Goal: Information Seeking & Learning: Understand process/instructions

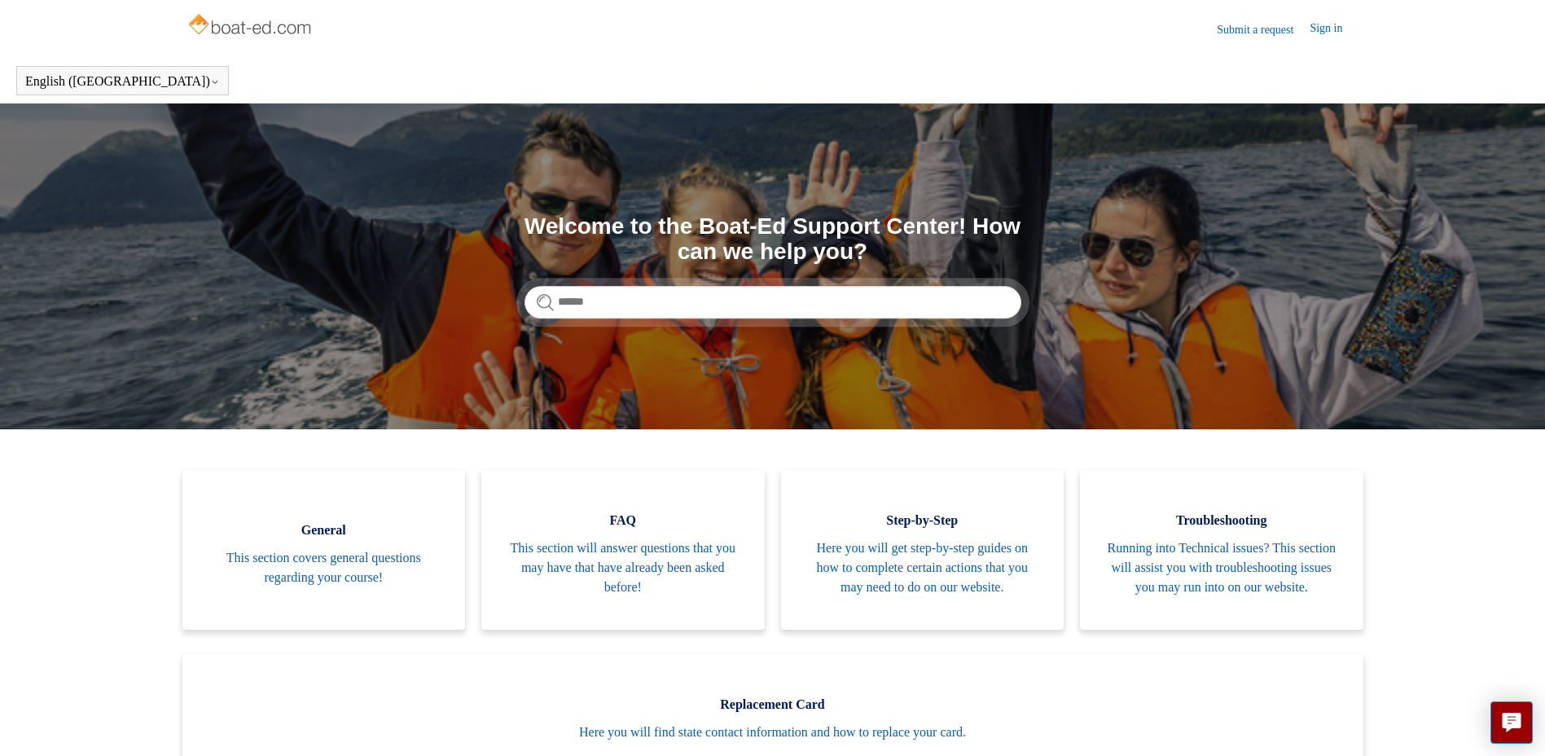
click at [1264, 37] on link "Submit a request" at bounding box center [1263, 29] width 93 height 17
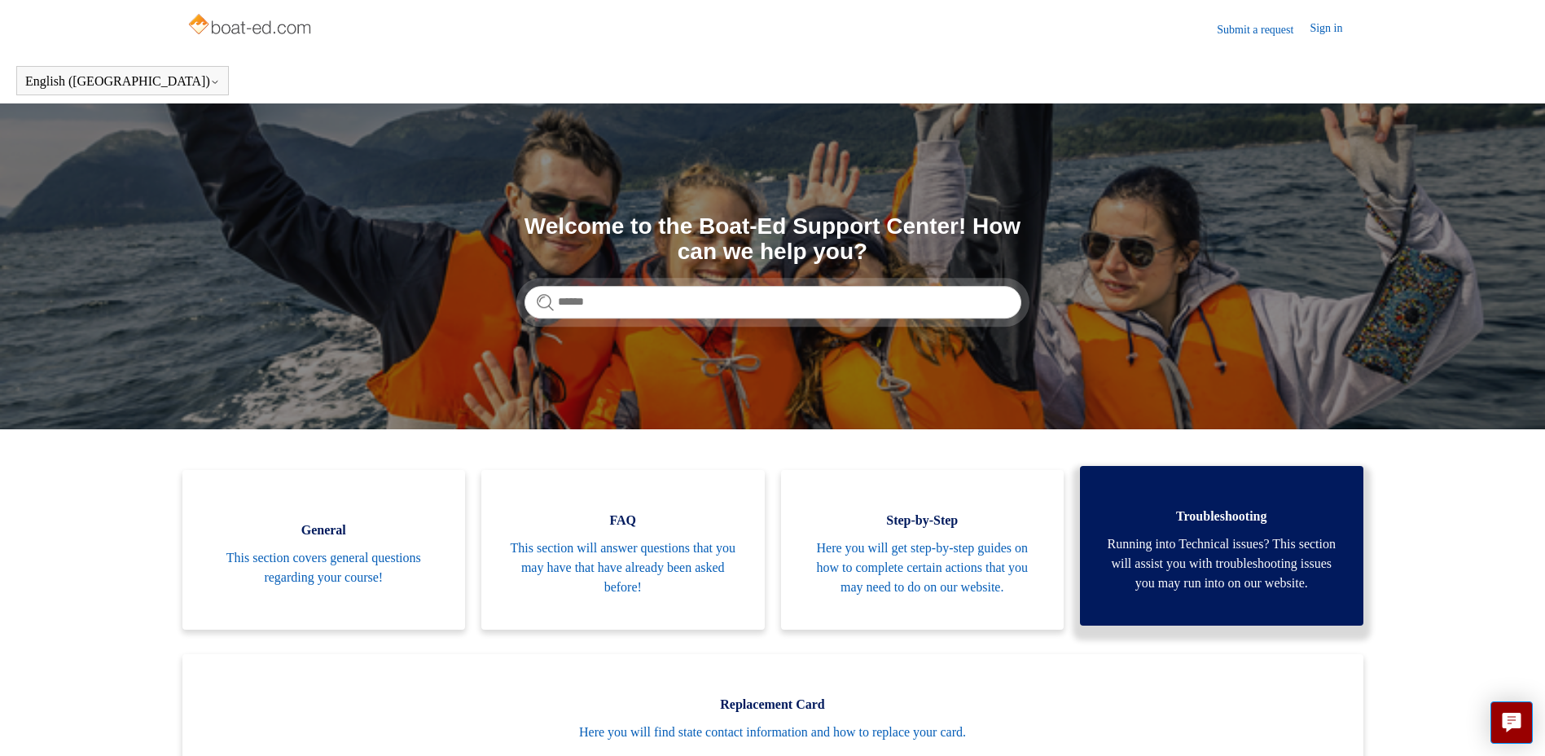
click at [1242, 589] on span "Running into Technical issues? This section will assist you with troubleshootin…" at bounding box center [1222, 563] width 235 height 59
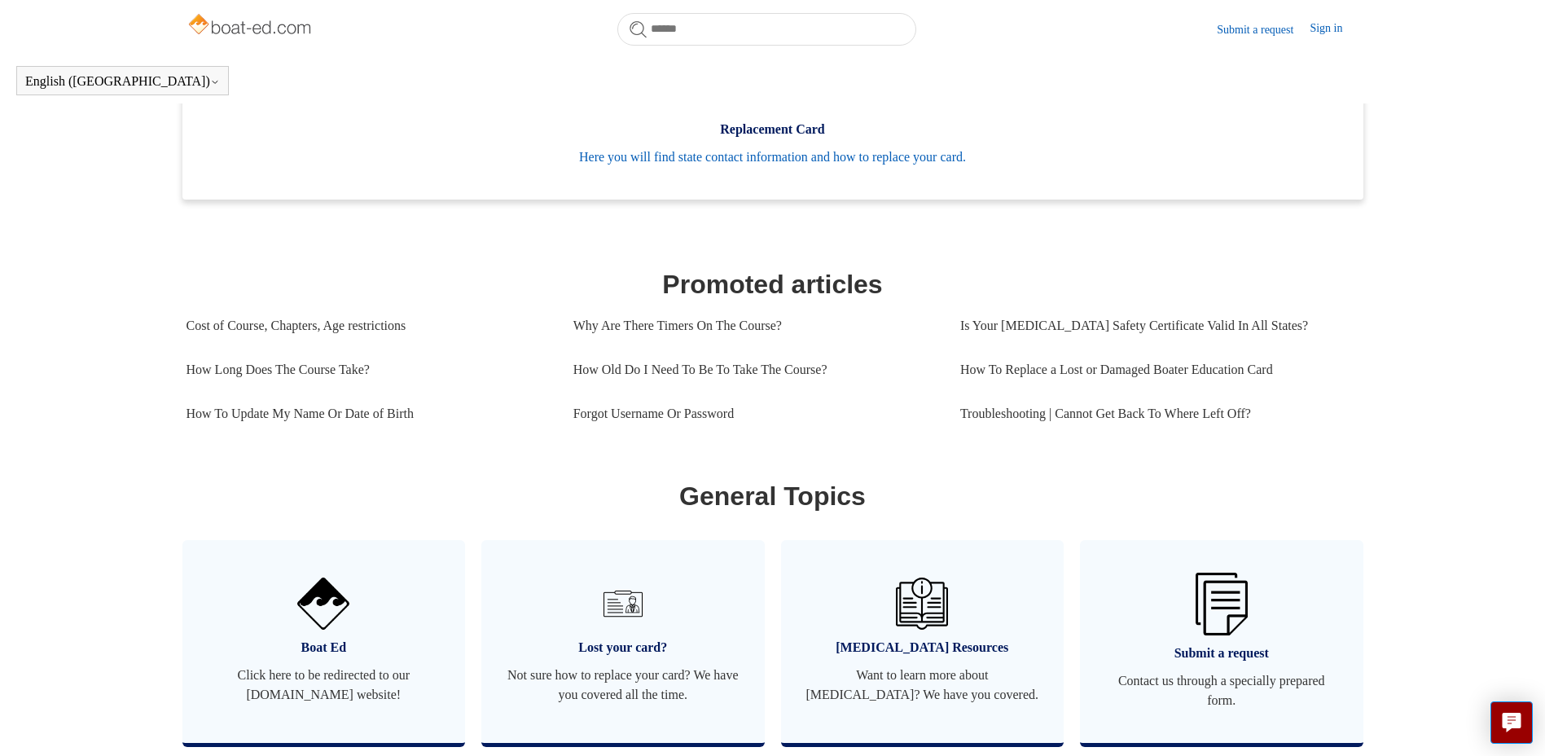
scroll to position [851, 0]
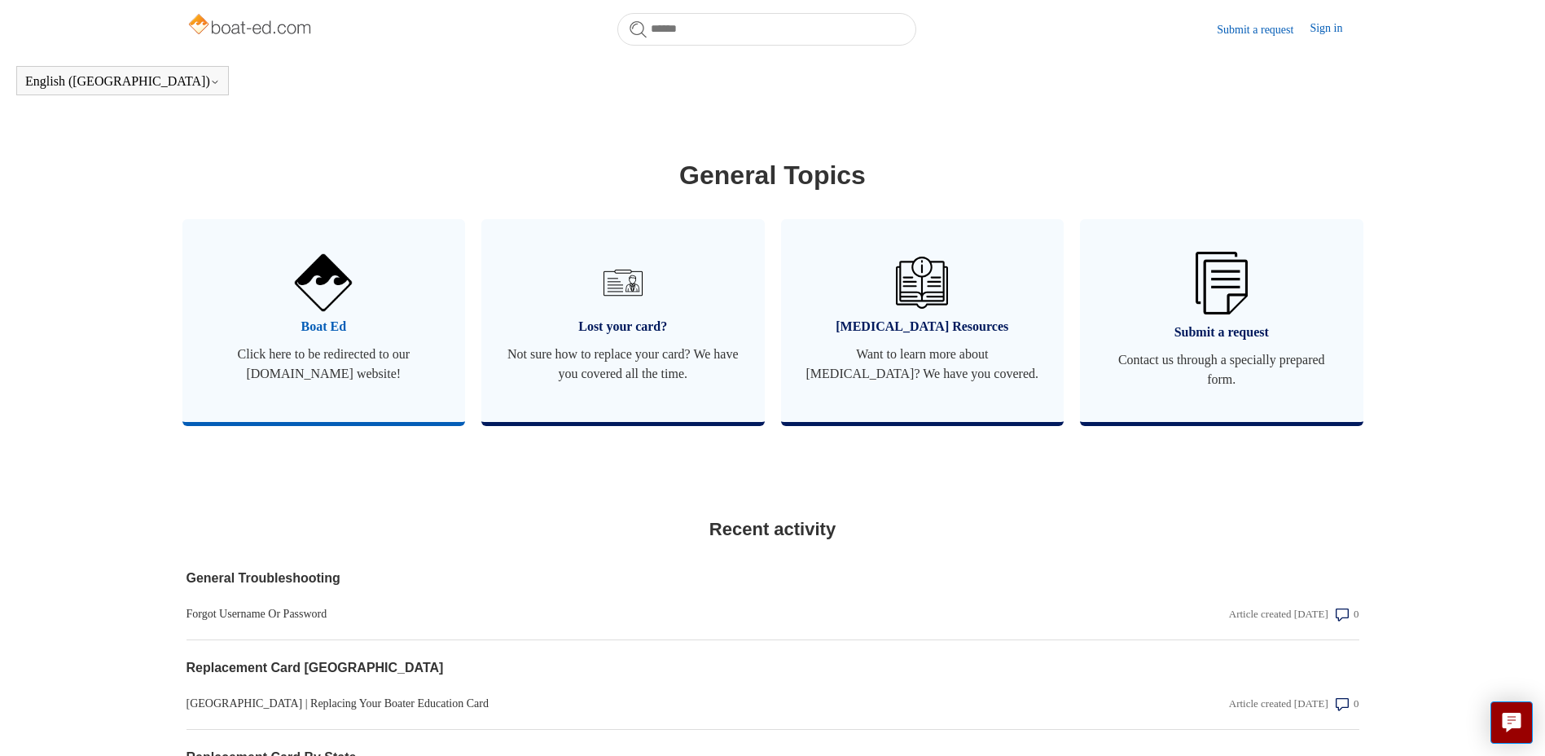
click at [303, 358] on link "Boat Ed Click here to be redirected to our boat-ed.com website!" at bounding box center [324, 320] width 284 height 203
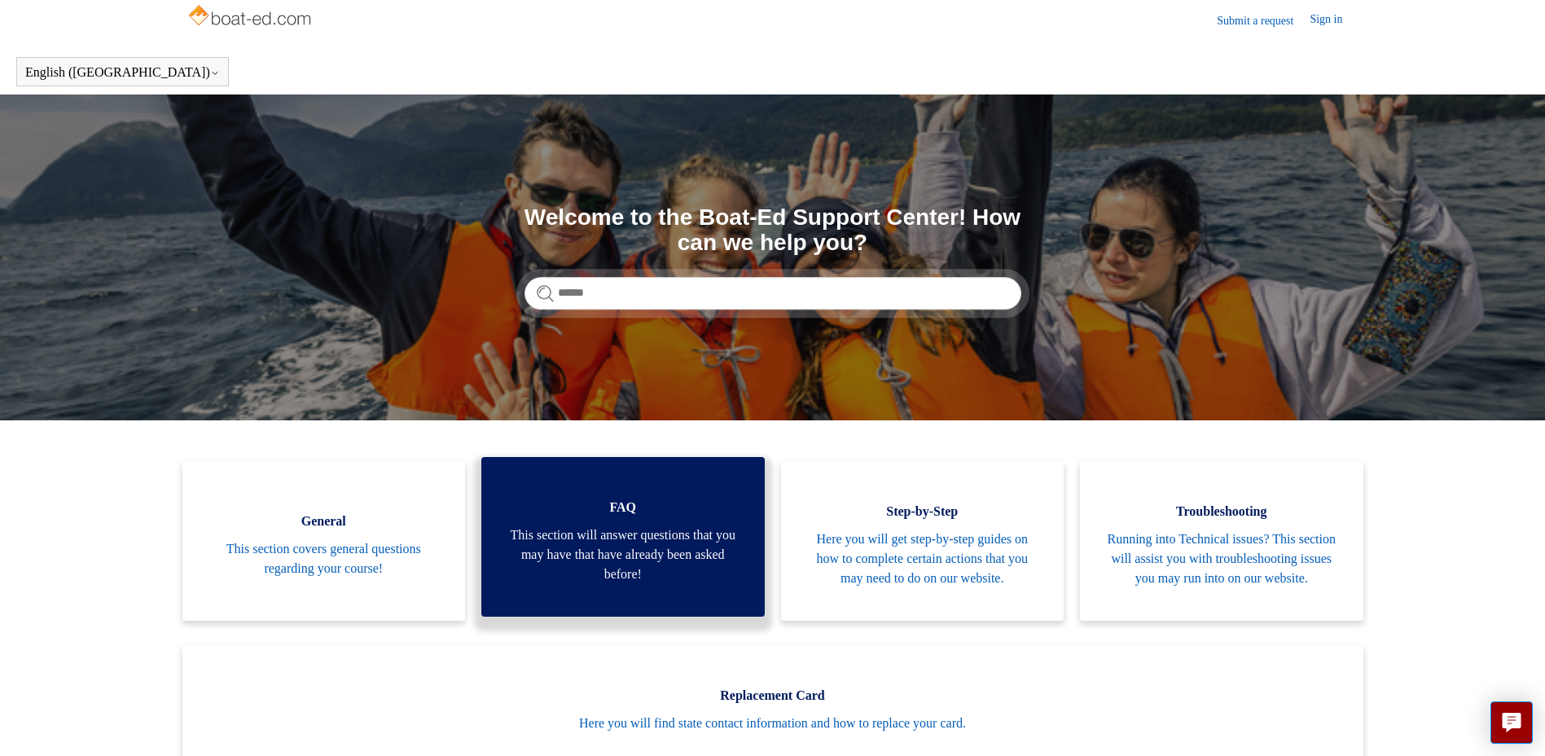
scroll to position [0, 0]
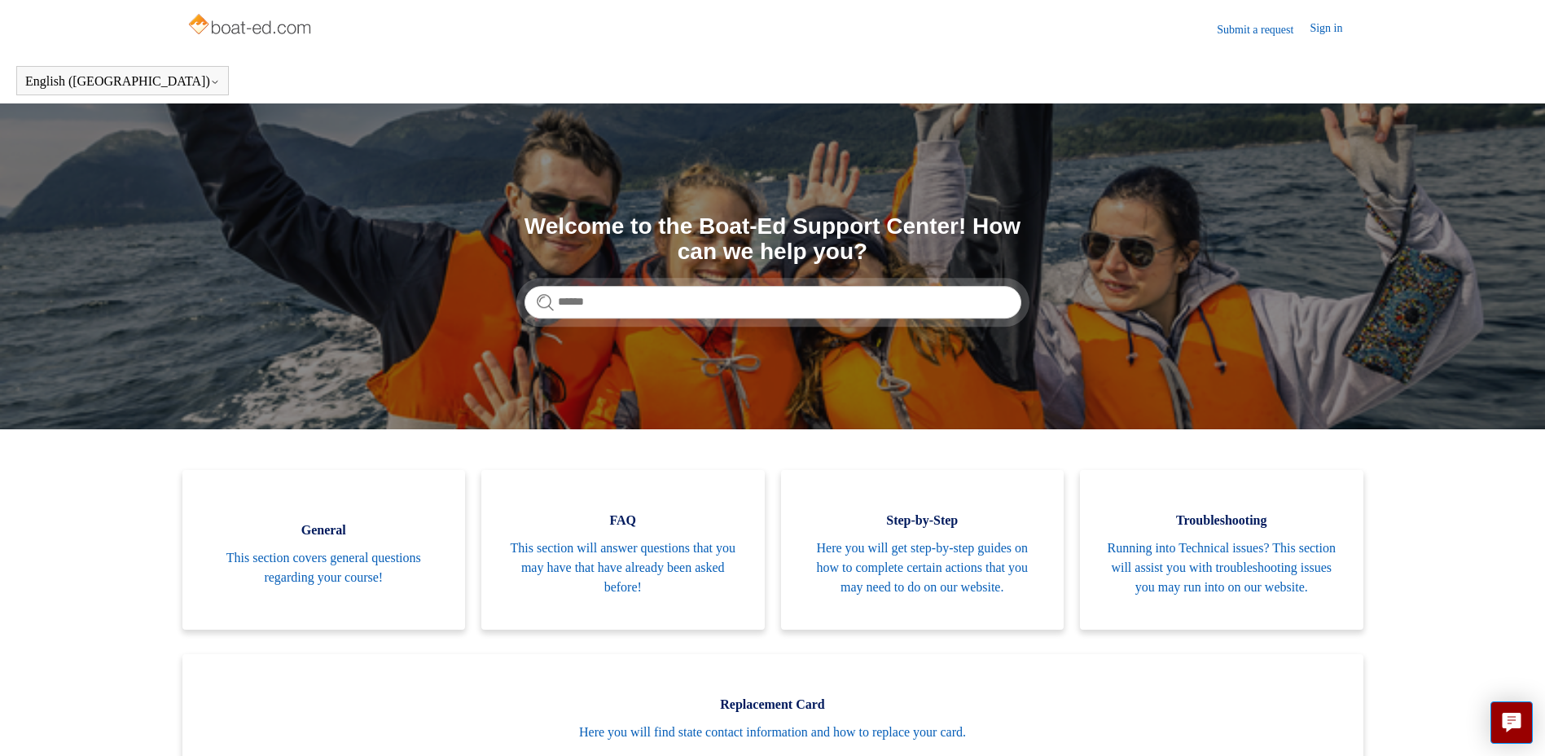
click at [238, 29] on img at bounding box center [252, 26] width 130 height 33
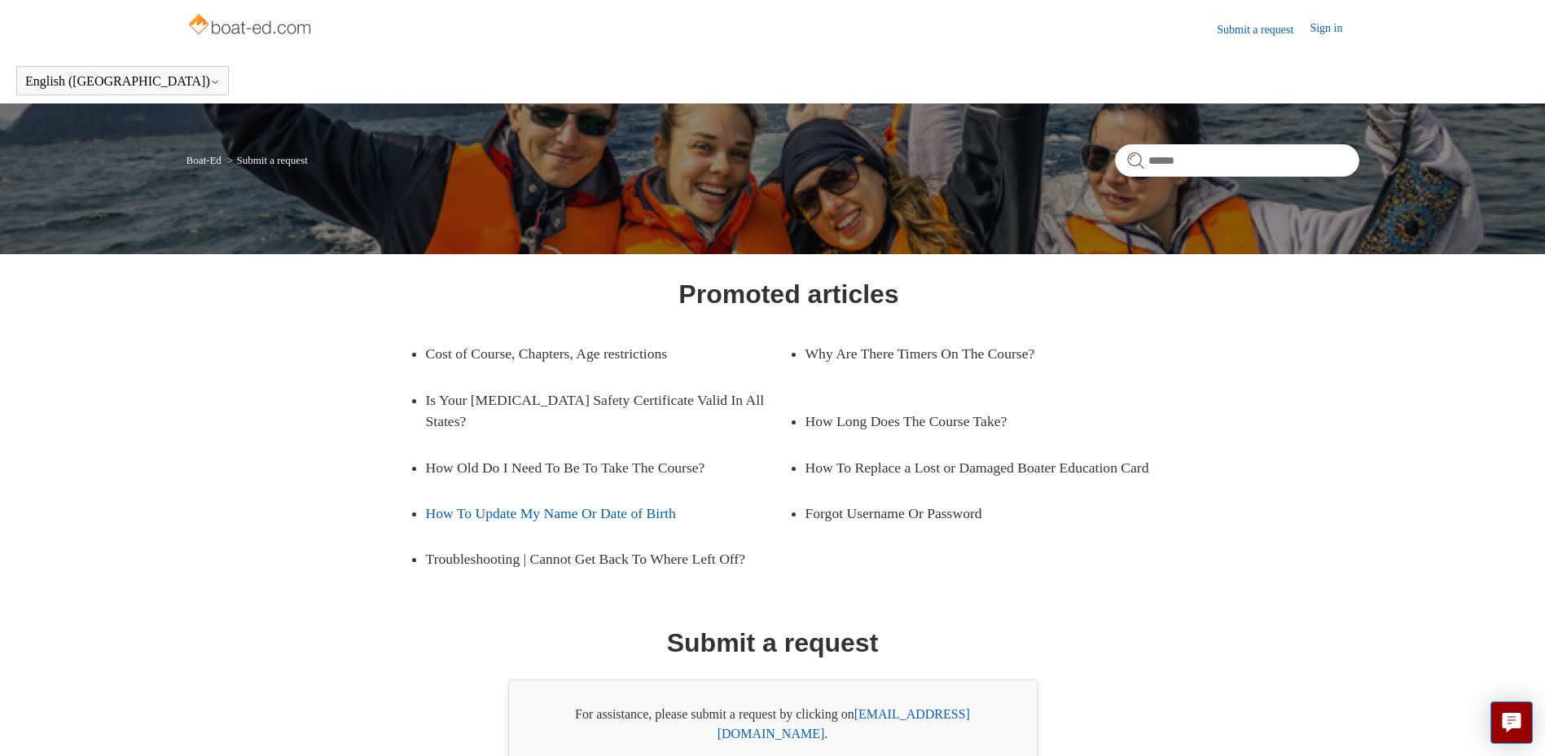
click at [636, 520] on link "How To Update My Name Or Date of Birth" at bounding box center [595, 513] width 339 height 46
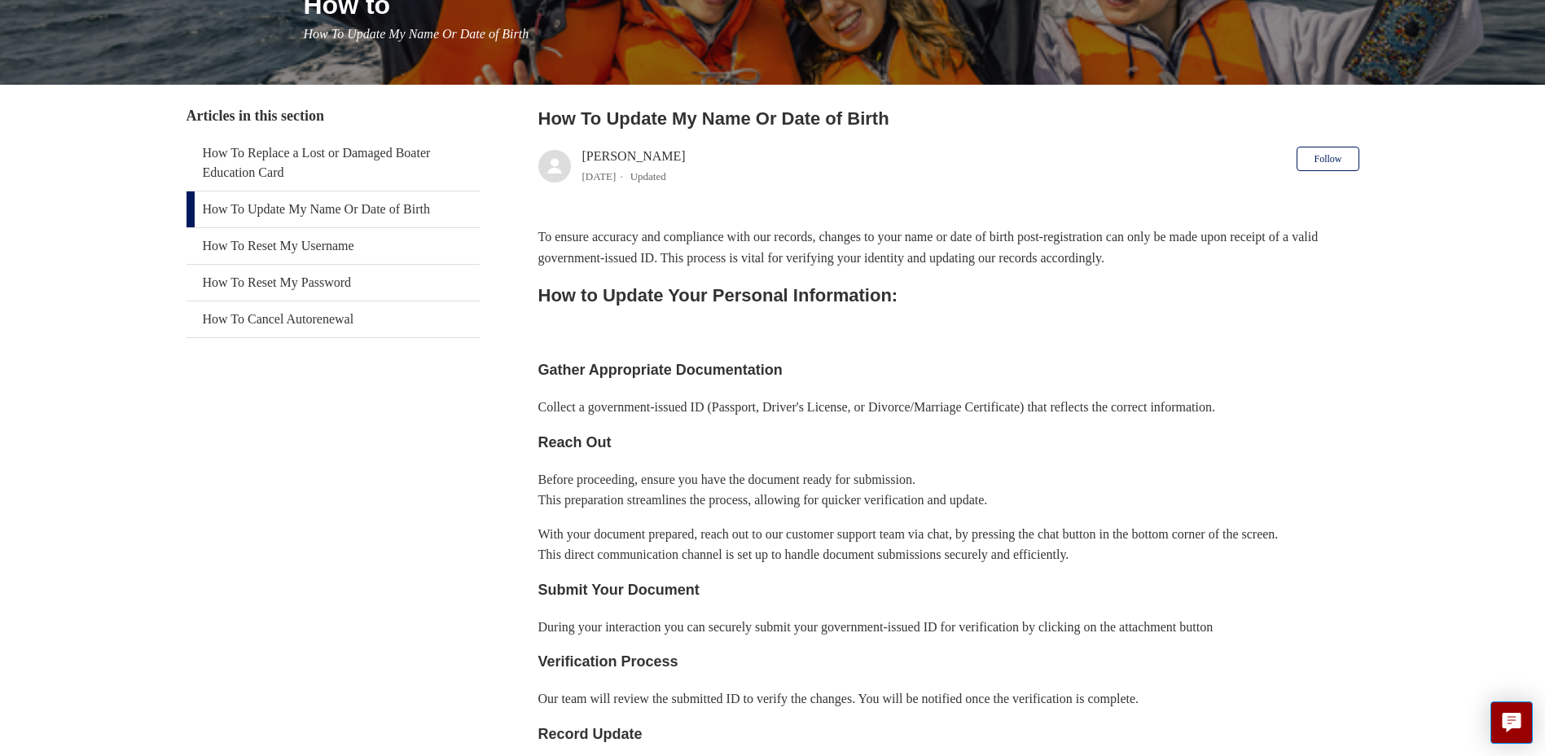
scroll to position [244, 0]
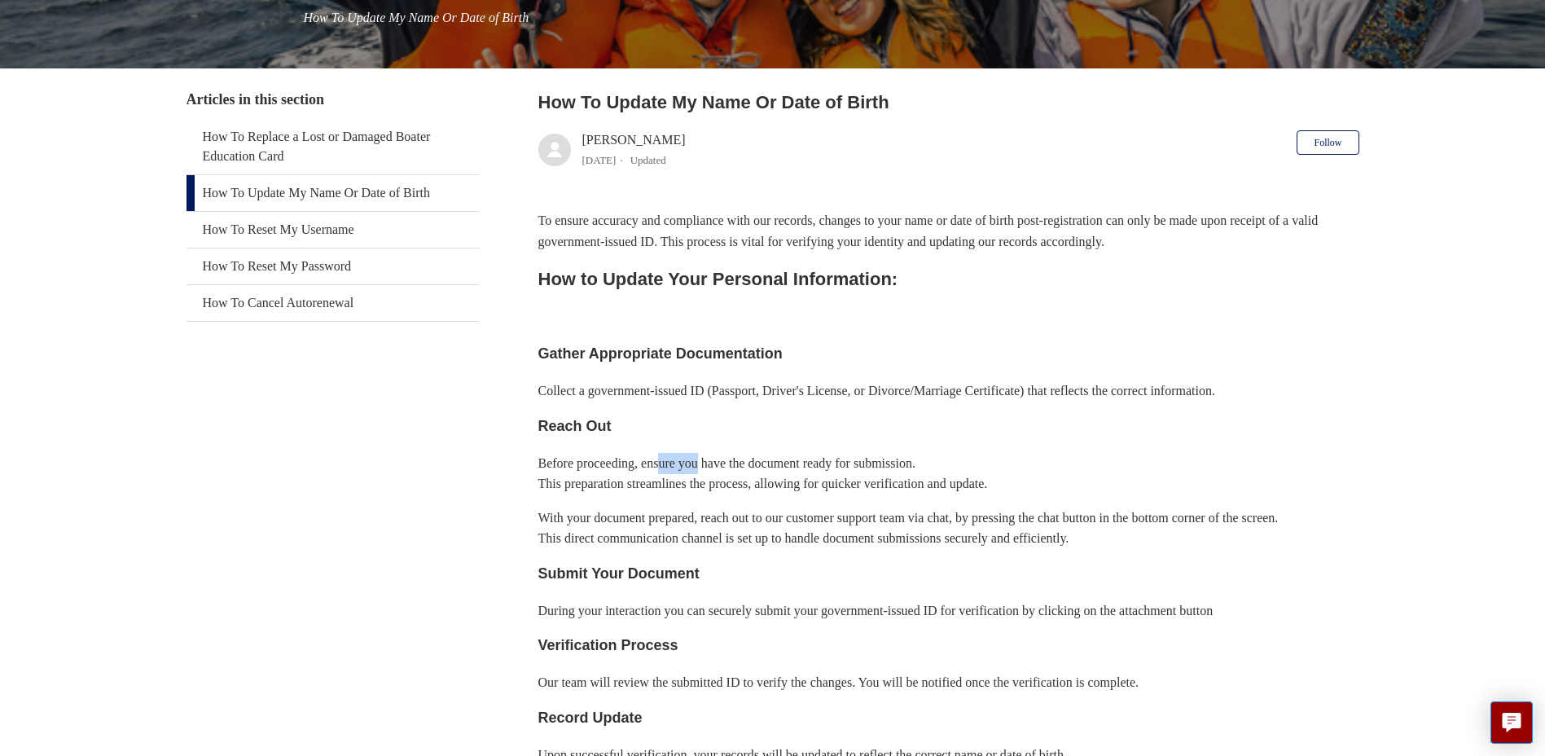
drag, startPoint x: 668, startPoint y: 458, endPoint x: 711, endPoint y: 463, distance: 43.5
click at [711, 463] on p "Before proceeding, ensure you have the document ready for submission. This prep…" at bounding box center [949, 474] width 821 height 42
drag, startPoint x: 711, startPoint y: 463, endPoint x: 697, endPoint y: 481, distance: 23.8
click at [697, 481] on p "Before proceeding, ensure you have the document ready for submission. This prep…" at bounding box center [949, 474] width 821 height 42
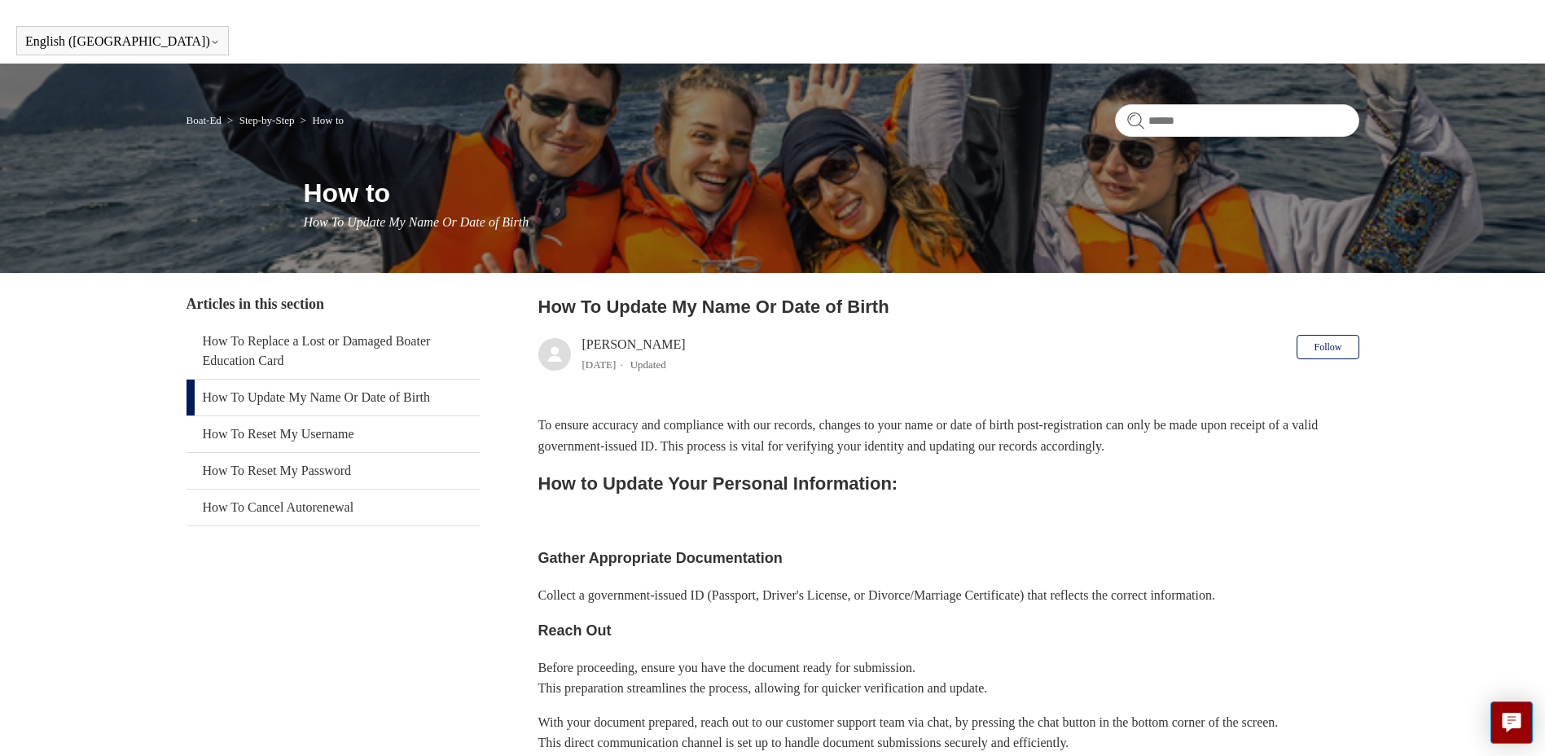
scroll to position [0, 0]
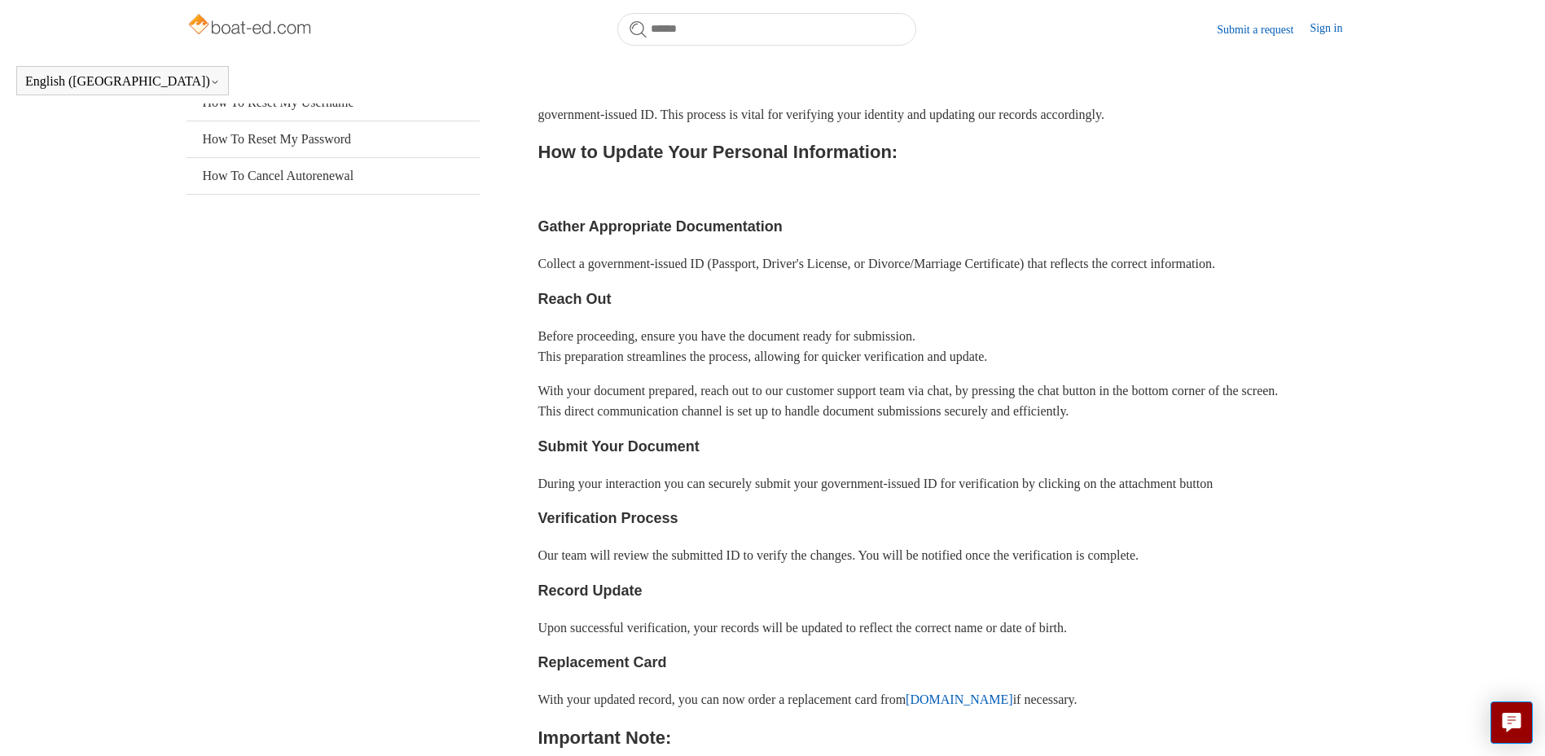
click at [664, 367] on p "Before proceeding, ensure you have the document ready for submission. This prep…" at bounding box center [949, 347] width 821 height 42
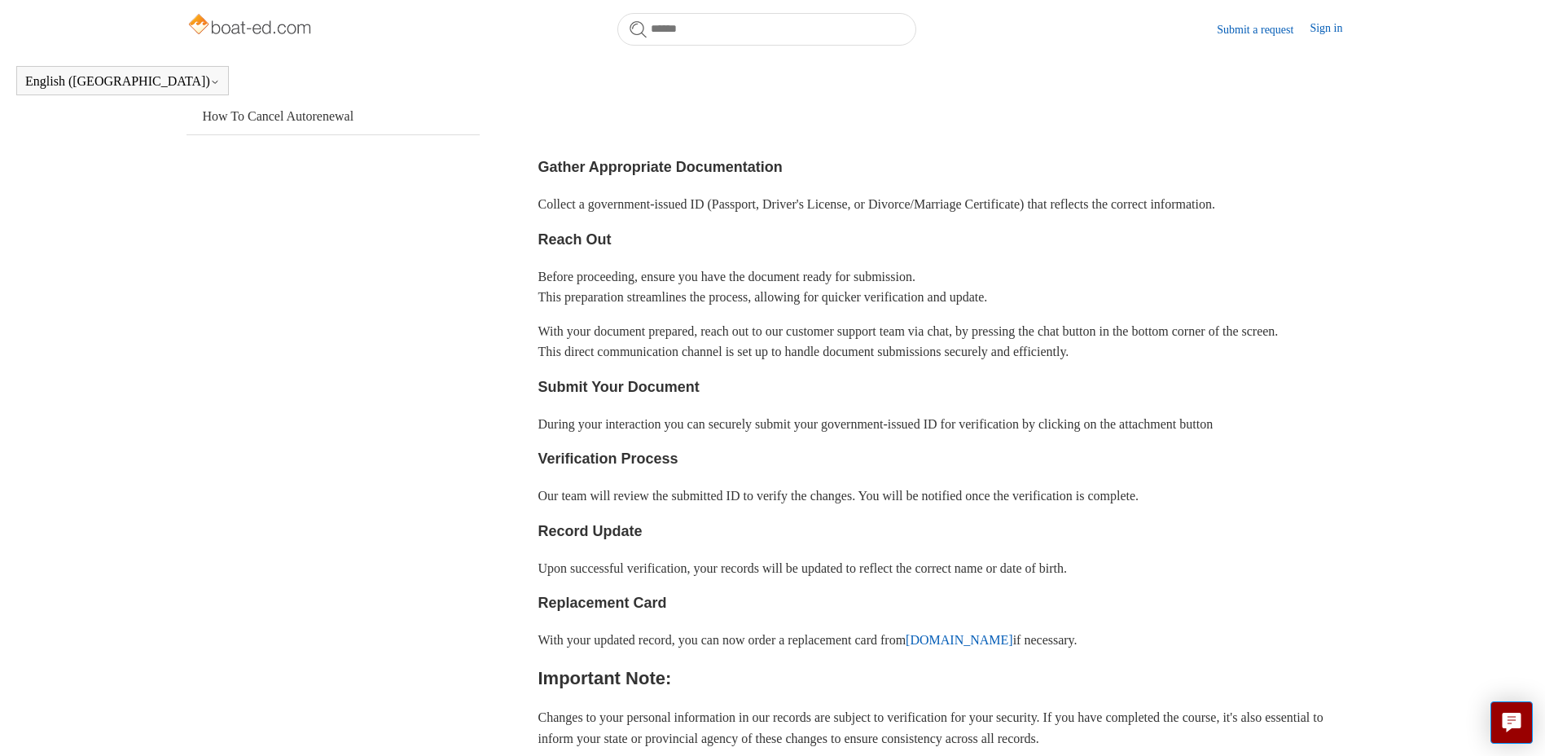
scroll to position [443, 0]
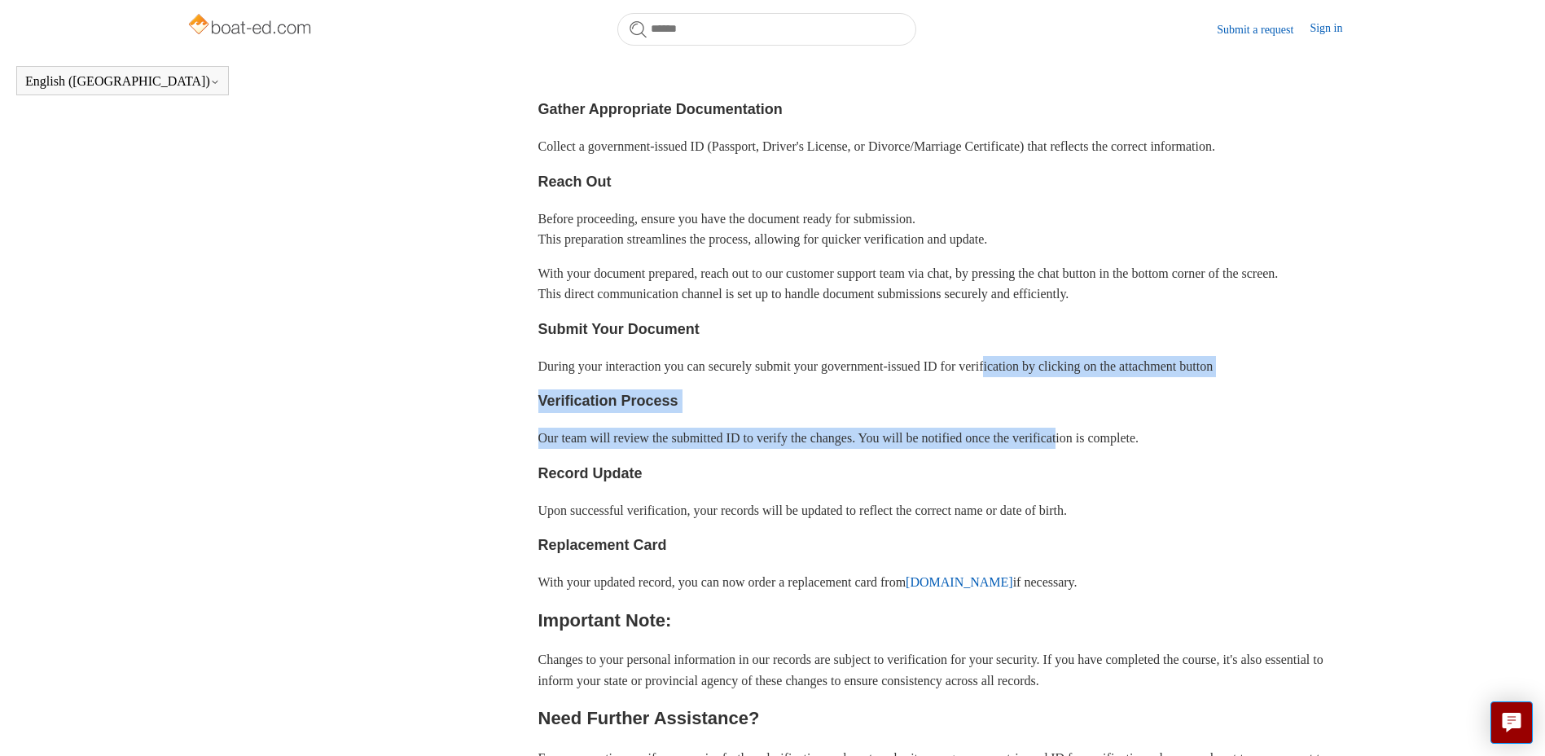
drag, startPoint x: 1025, startPoint y: 396, endPoint x: 1098, endPoint y: 454, distance: 93.4
click at [1098, 454] on div "To ensure accuracy and compliance with our records, changes to your name or dat…" at bounding box center [949, 388] width 821 height 844
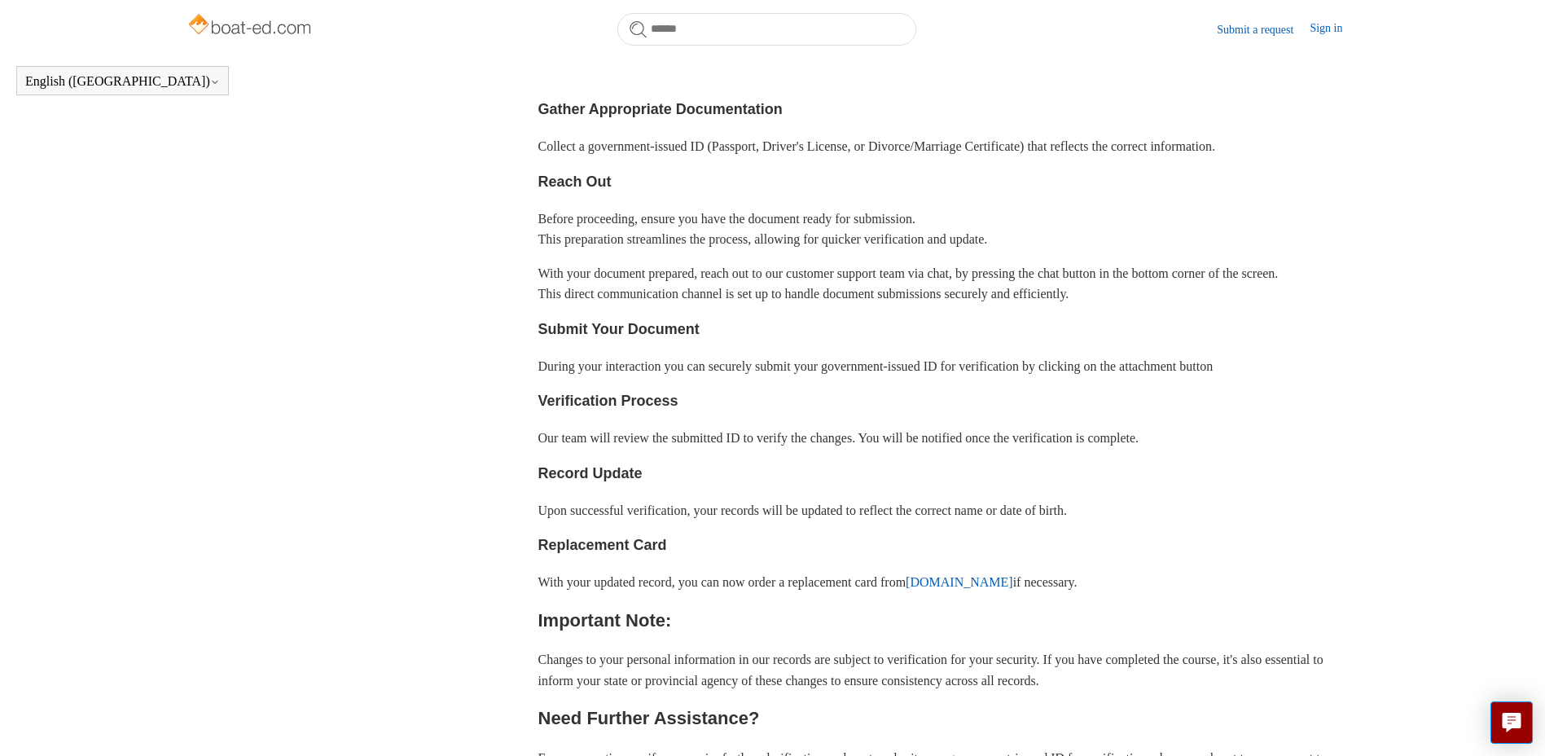
drag, startPoint x: 1098, startPoint y: 454, endPoint x: 1041, endPoint y: 485, distance: 64.9
click at [1041, 485] on h3 "Record Update" at bounding box center [949, 474] width 821 height 24
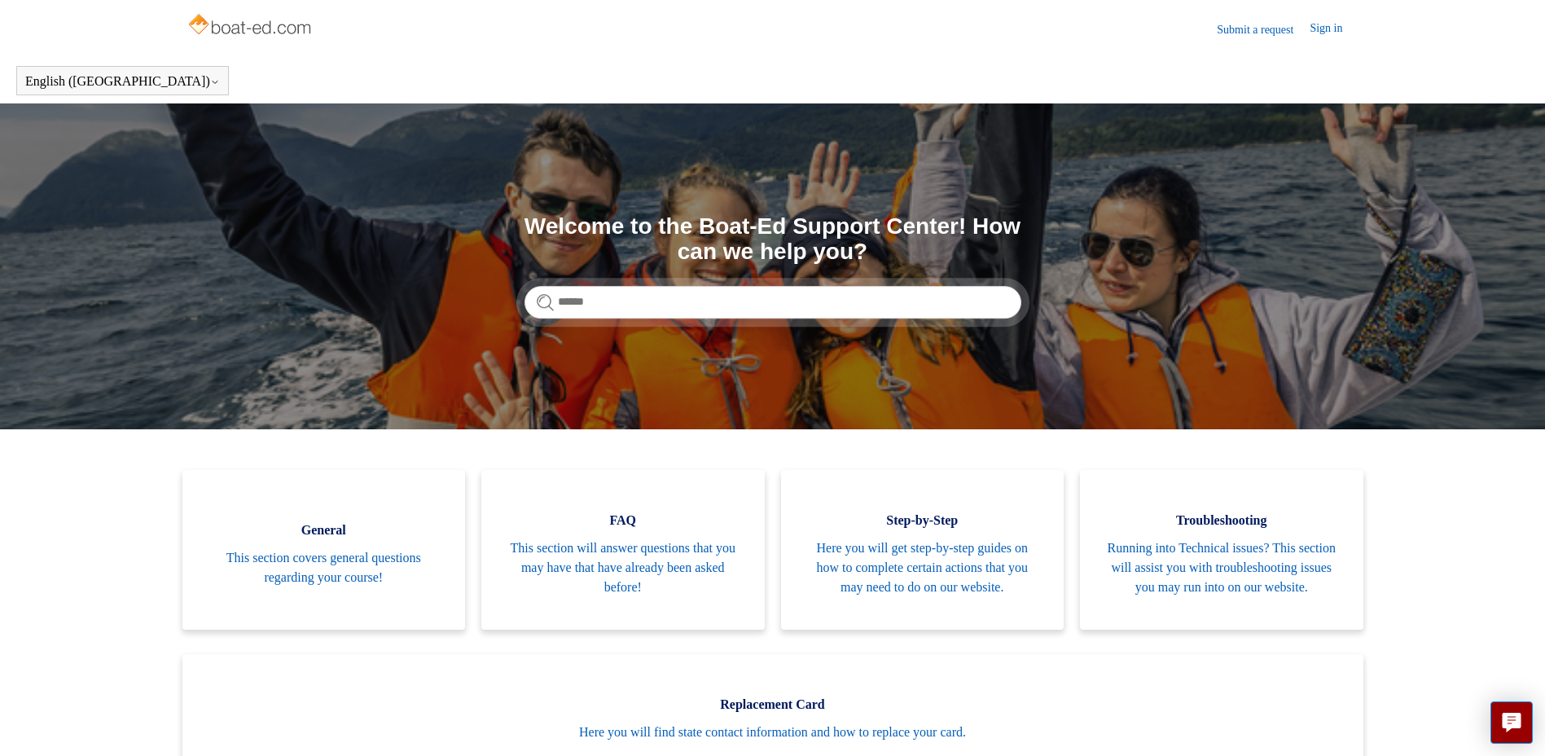
click at [254, 42] on img at bounding box center [252, 26] width 130 height 33
click at [317, 24] on header "Submit a request Sign in" at bounding box center [773, 29] width 1173 height 58
click at [306, 31] on img at bounding box center [252, 26] width 130 height 33
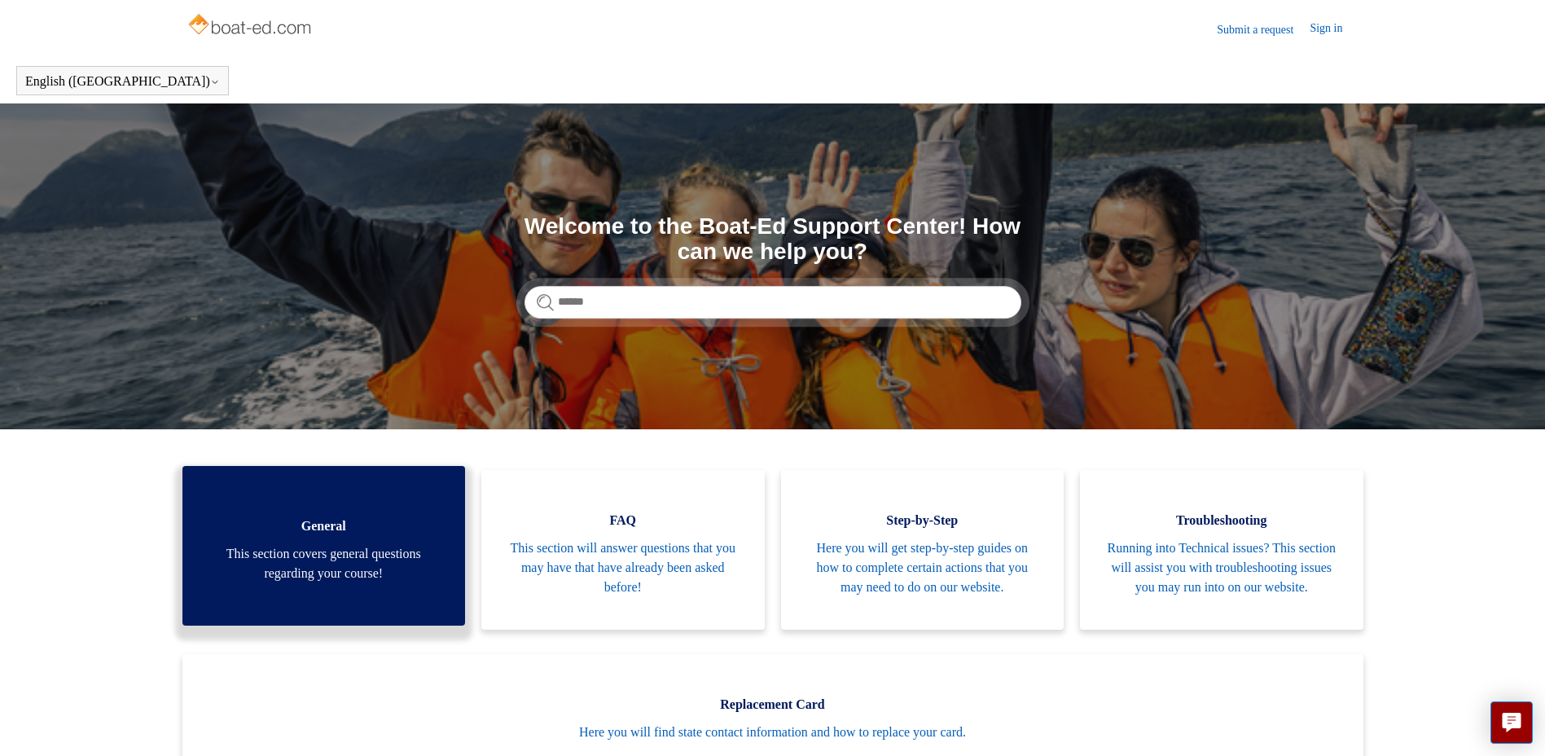
click at [405, 567] on span "This section covers general questions regarding your course!" at bounding box center [324, 563] width 235 height 39
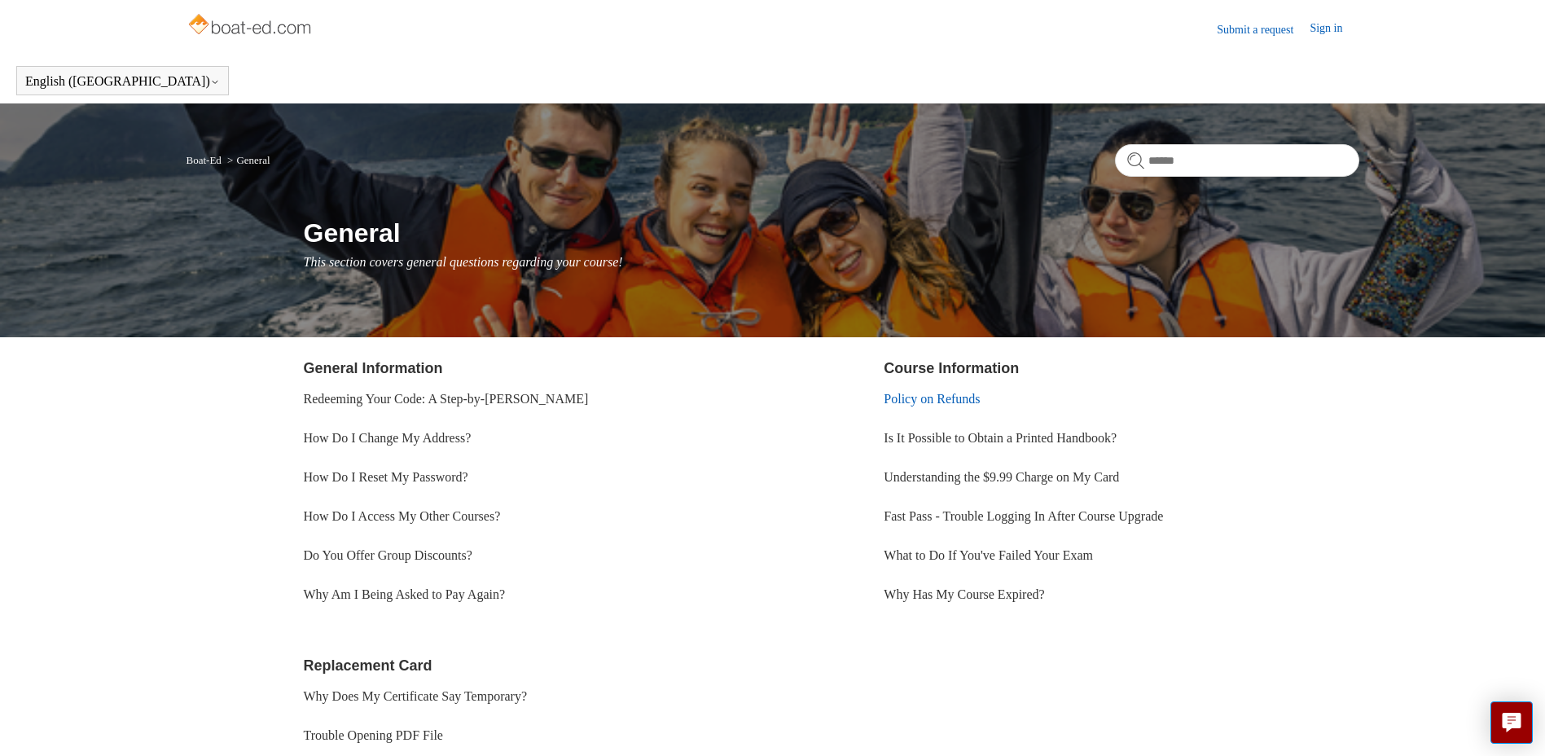
click at [951, 405] on link "Policy on Refunds" at bounding box center [932, 399] width 96 height 14
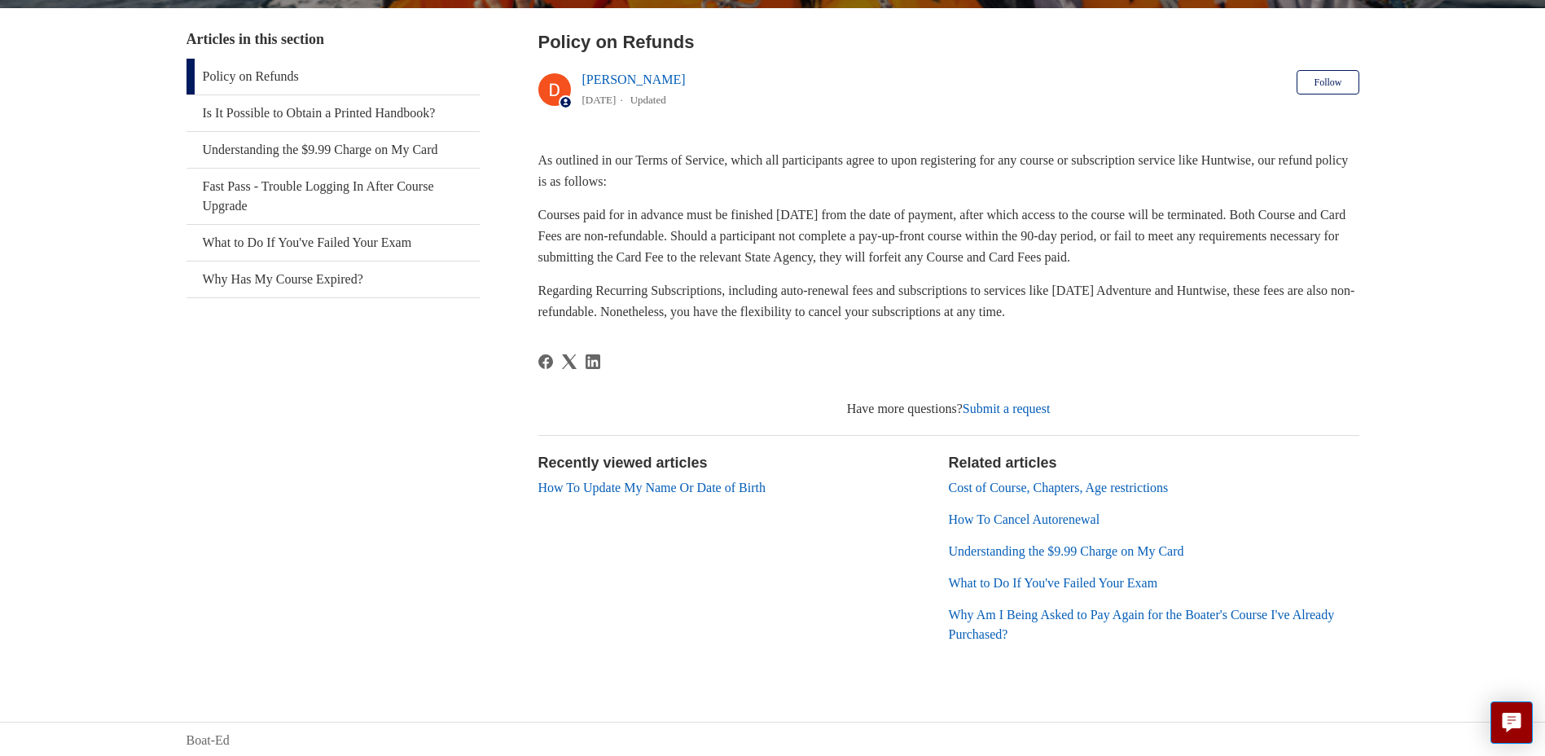
scroll to position [307, 0]
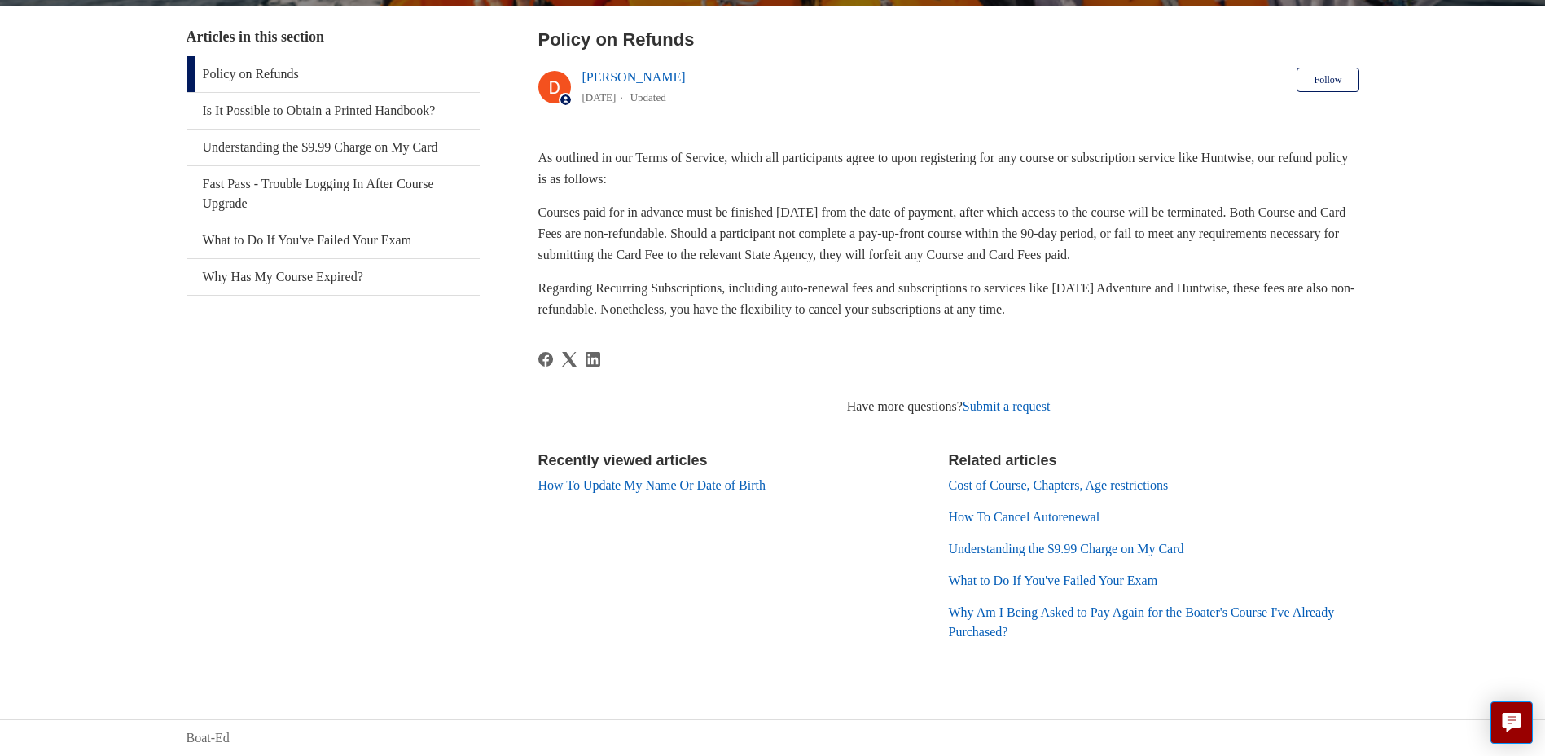
click at [865, 552] on section "Recently viewed articles How To Update My Name Or Date of Birth" at bounding box center [744, 552] width 411 height 204
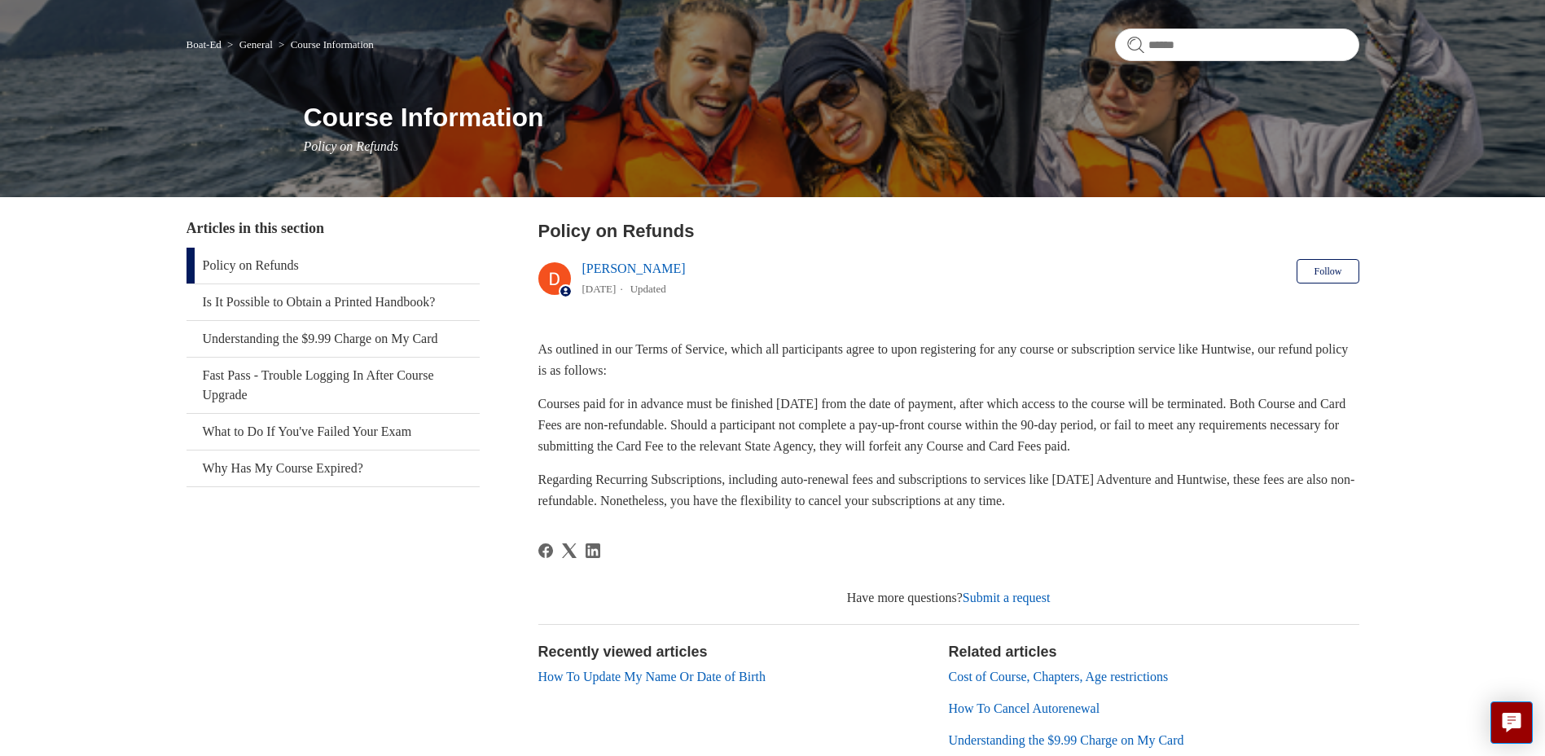
scroll to position [0, 0]
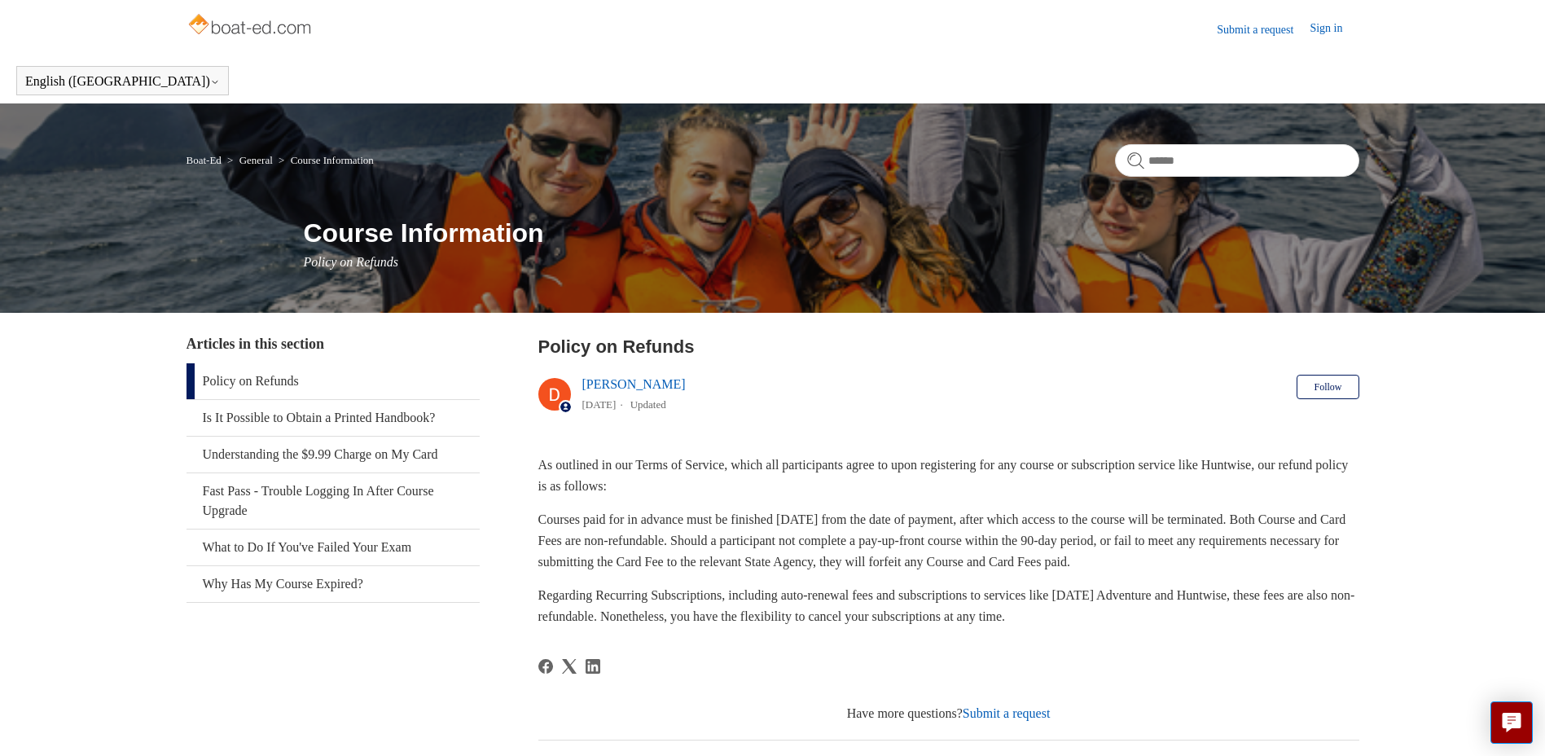
drag, startPoint x: 915, startPoint y: 539, endPoint x: 890, endPoint y: 333, distance: 207.6
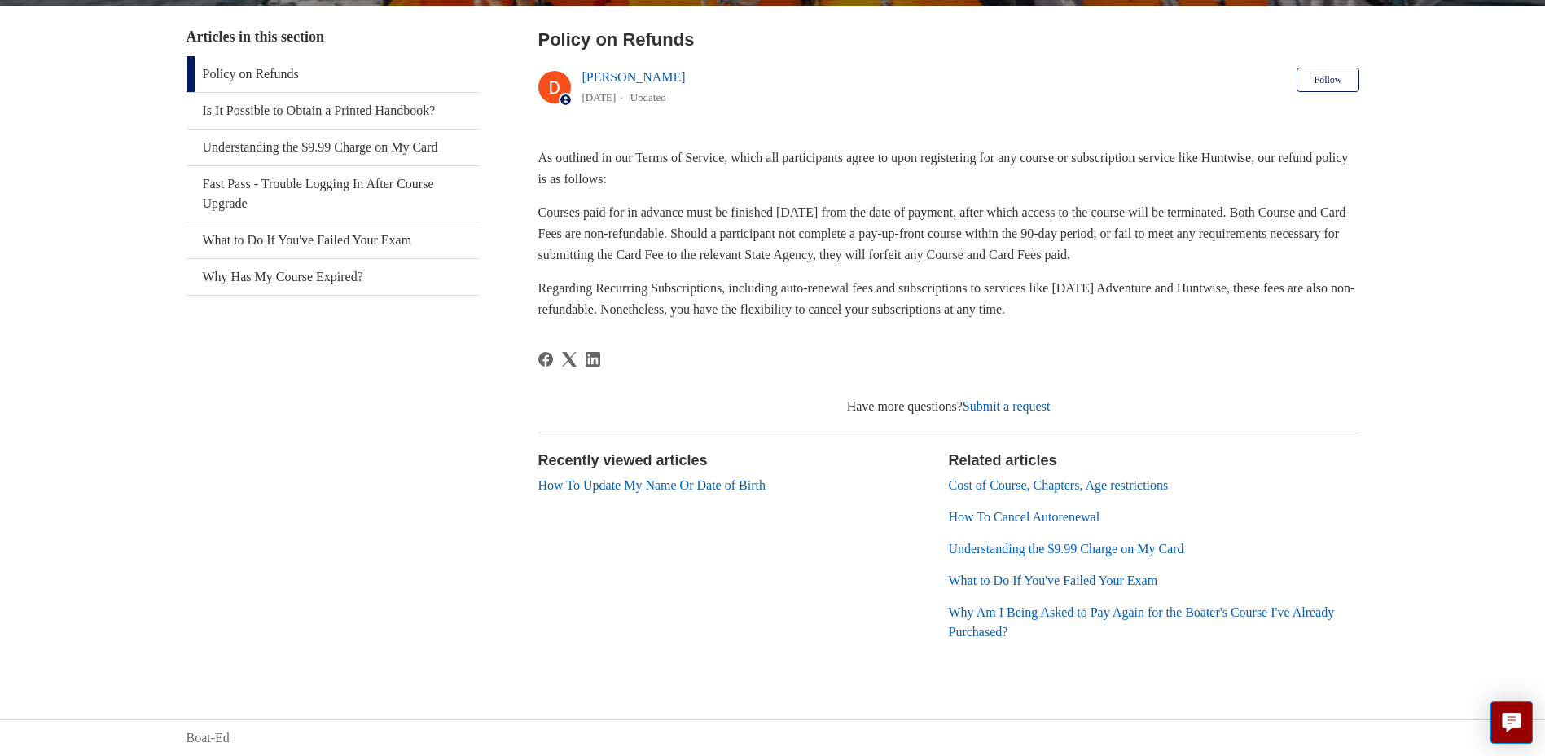
click at [974, 410] on link "Submit a request" at bounding box center [1007, 406] width 88 height 14
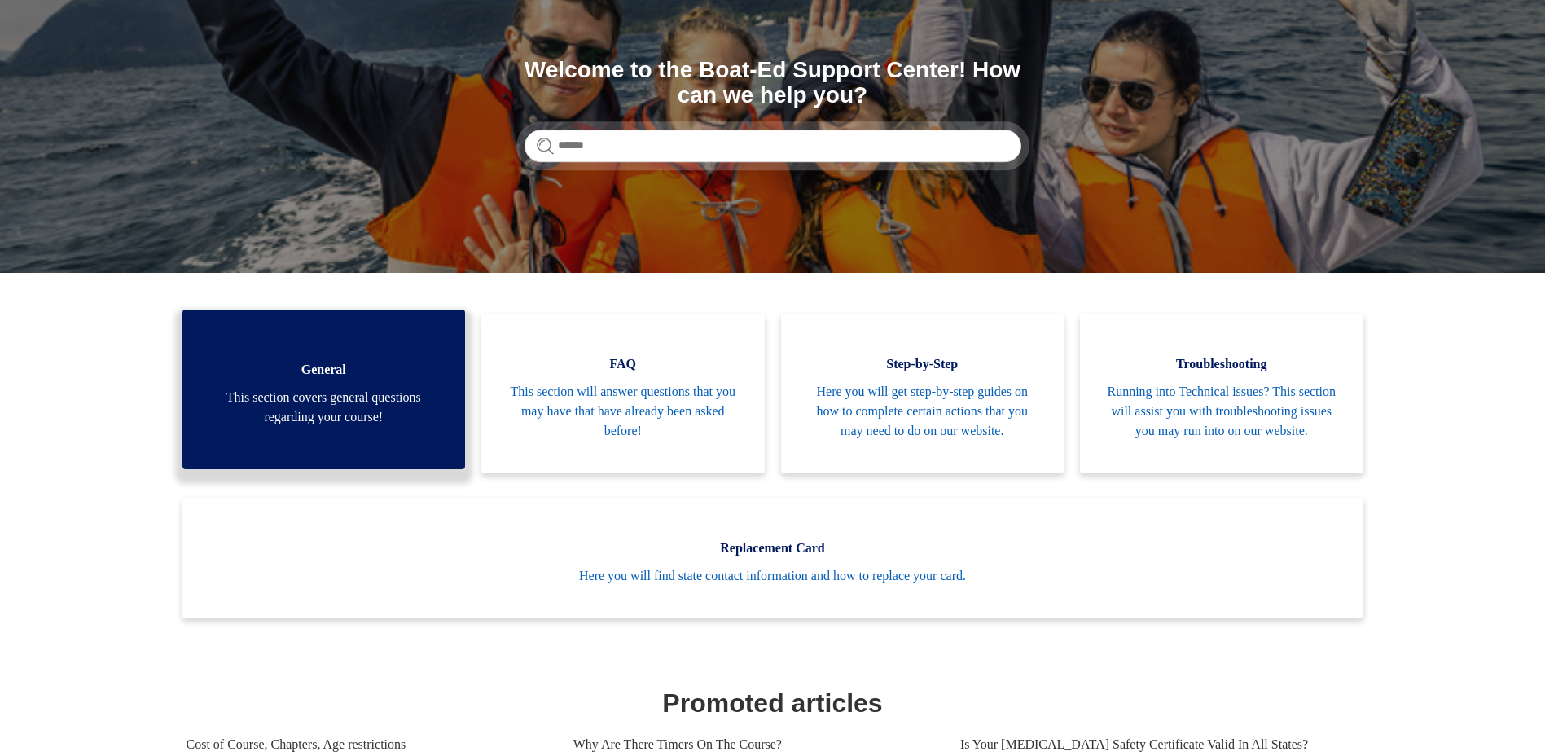
scroll to position [163, 0]
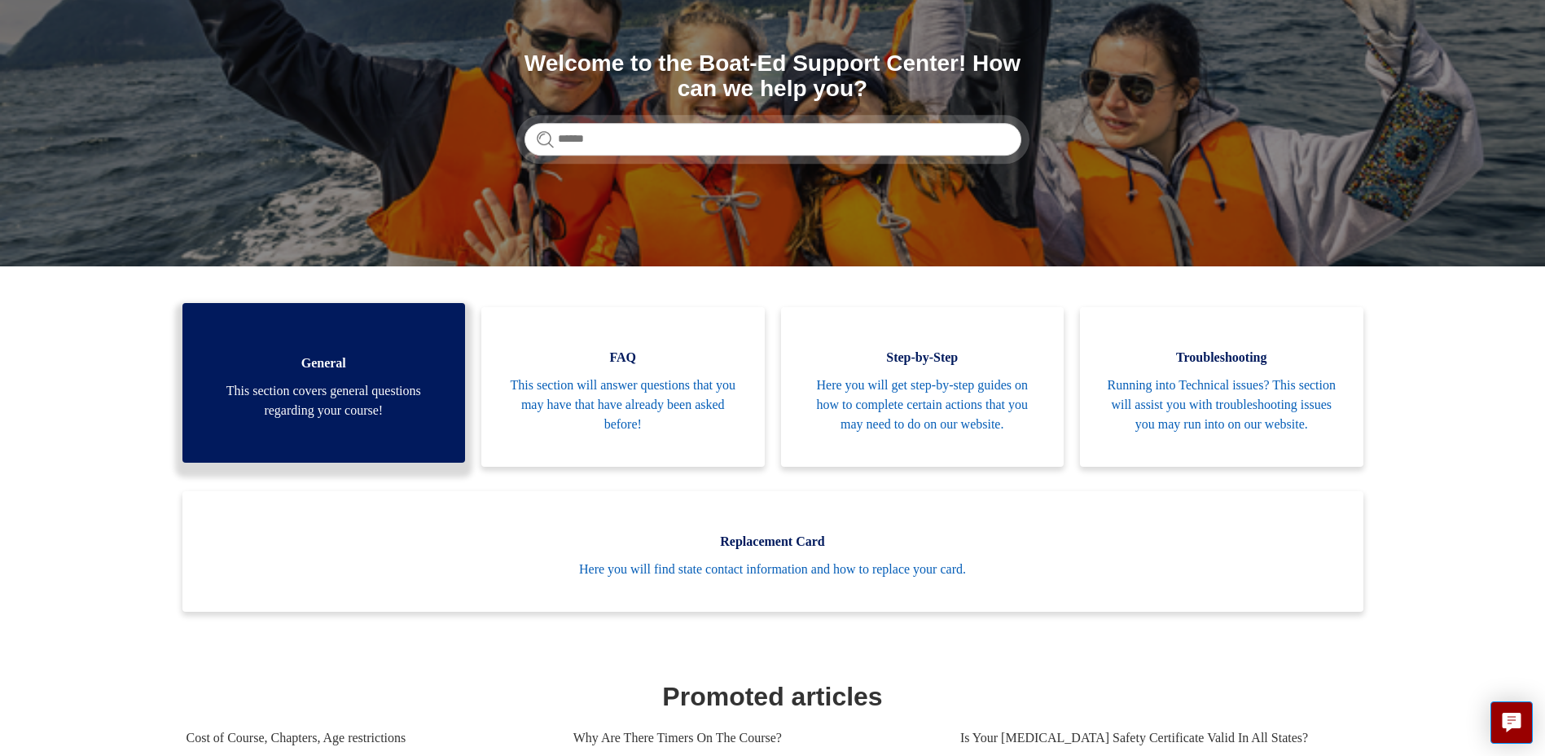
click at [419, 420] on span "This section covers general questions regarding your course!" at bounding box center [324, 400] width 235 height 39
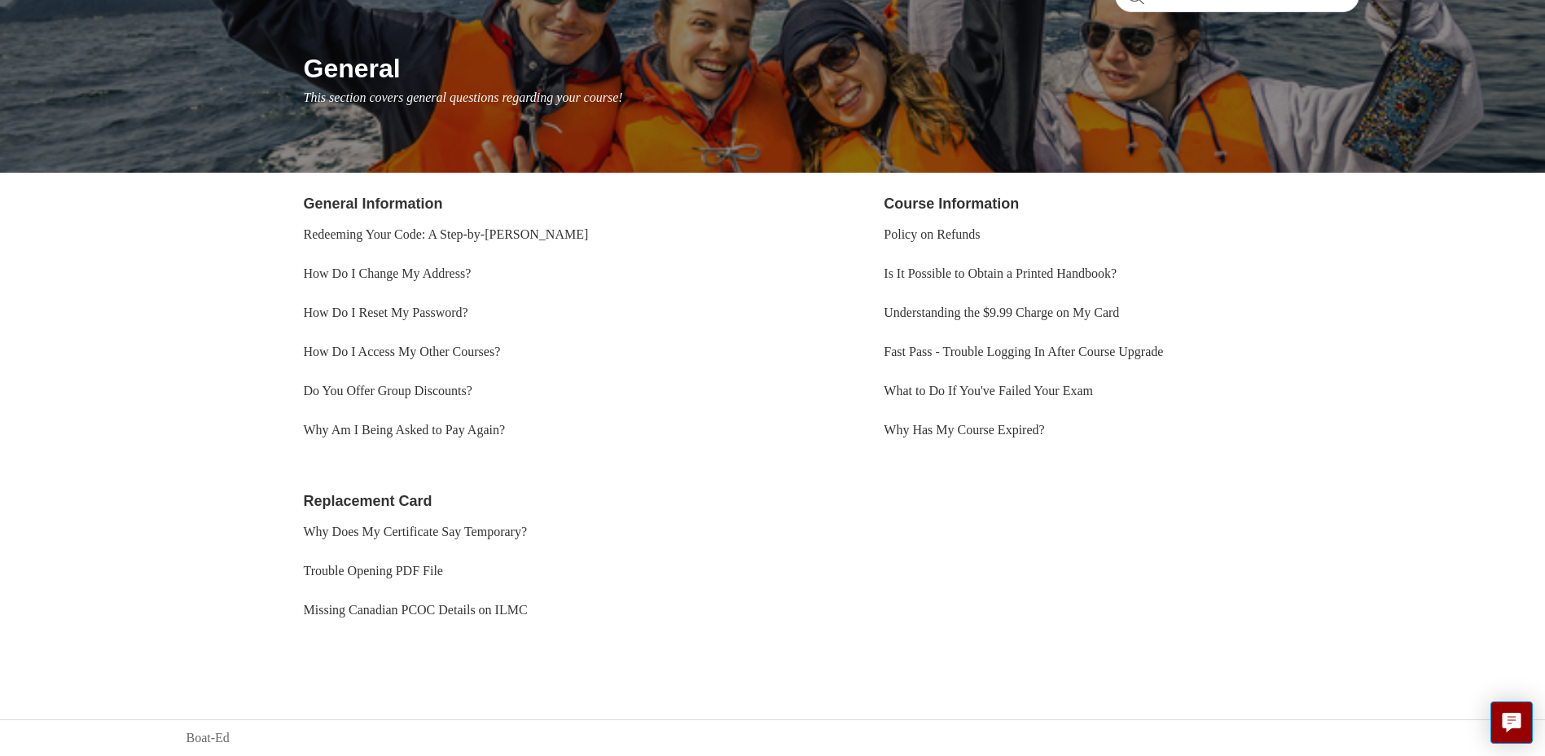
scroll to position [160, 0]
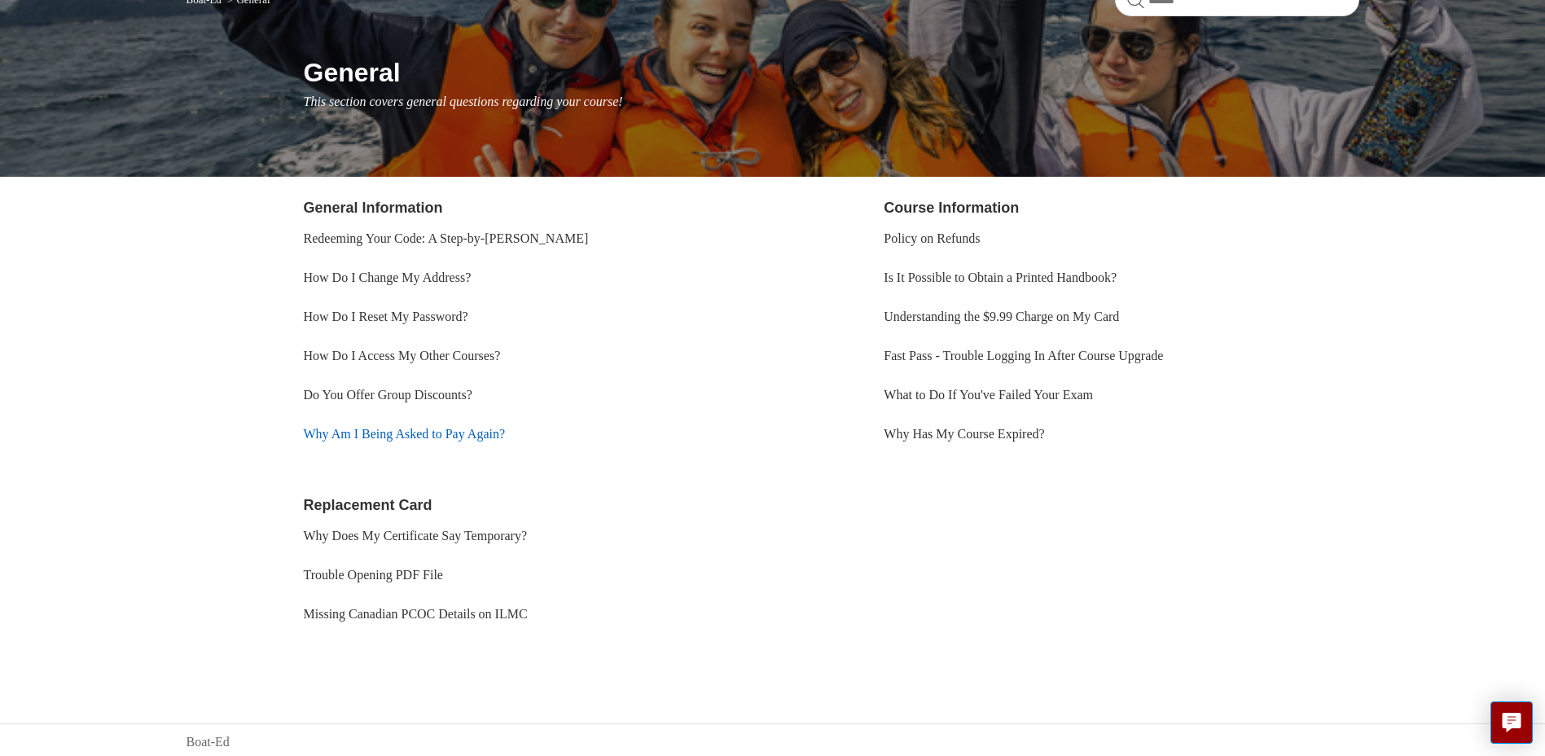
click at [500, 433] on link "Why Am I Being Asked to Pay Again?" at bounding box center [405, 434] width 202 height 14
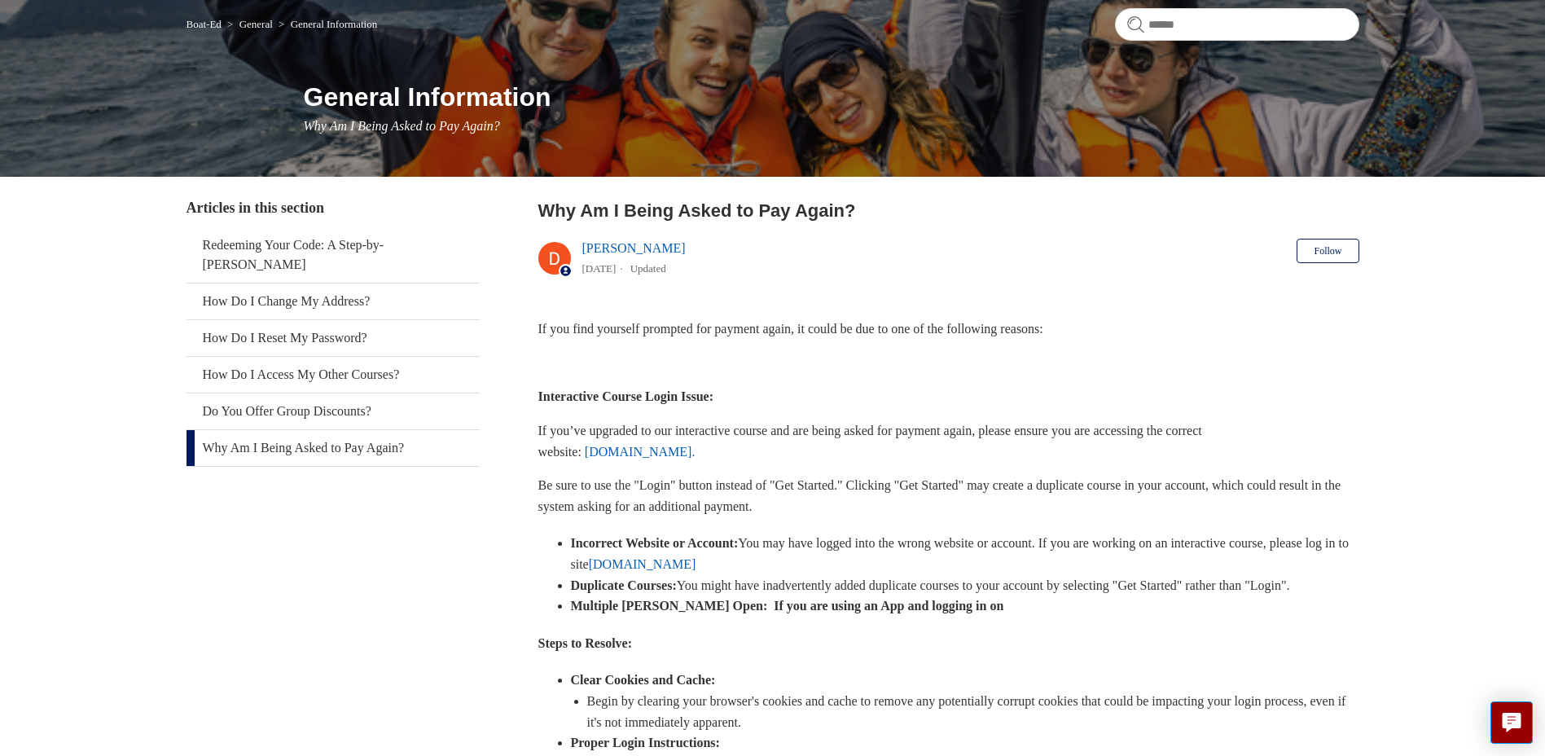
scroll to position [244, 0]
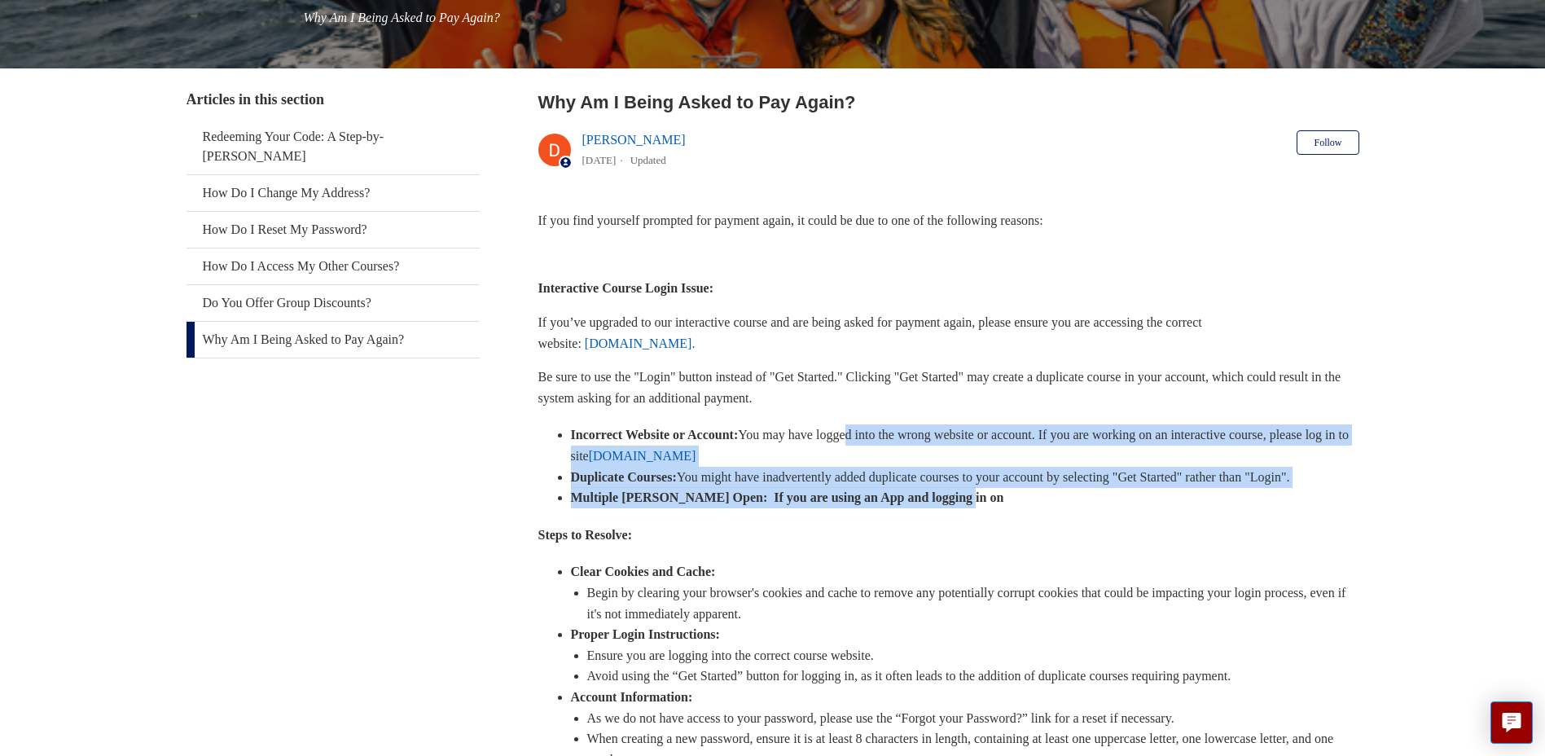
drag, startPoint x: 893, startPoint y: 441, endPoint x: 1035, endPoint y: 530, distance: 167.7
click at [1035, 530] on div "If you find yourself prompted for payment again, it could be due to one of the …" at bounding box center [949, 519] width 821 height 618
drag, startPoint x: 1035, startPoint y: 530, endPoint x: 1008, endPoint y: 555, distance: 36.3
click at [1008, 546] on p "Steps to Resolve:" at bounding box center [949, 535] width 821 height 21
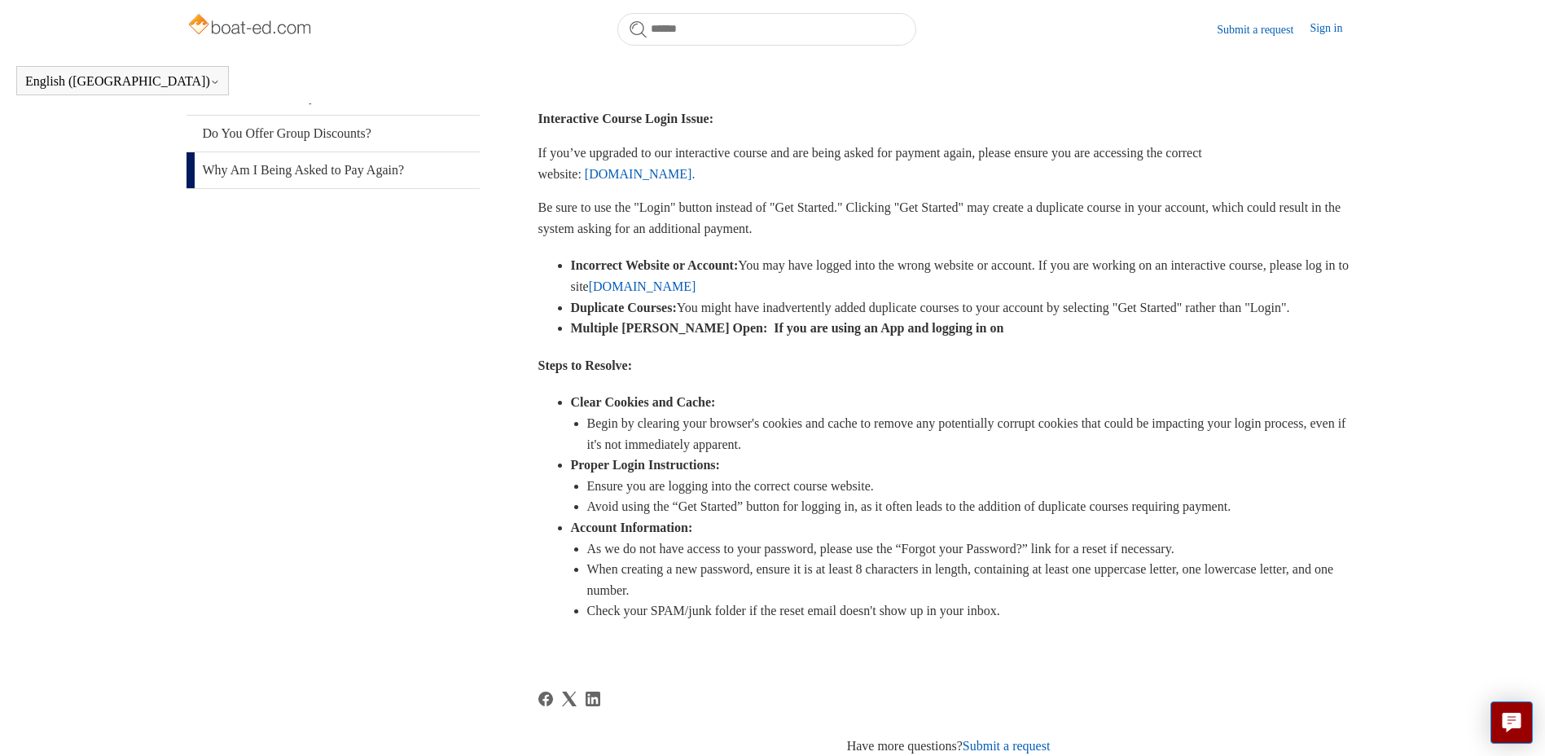
scroll to position [330, 0]
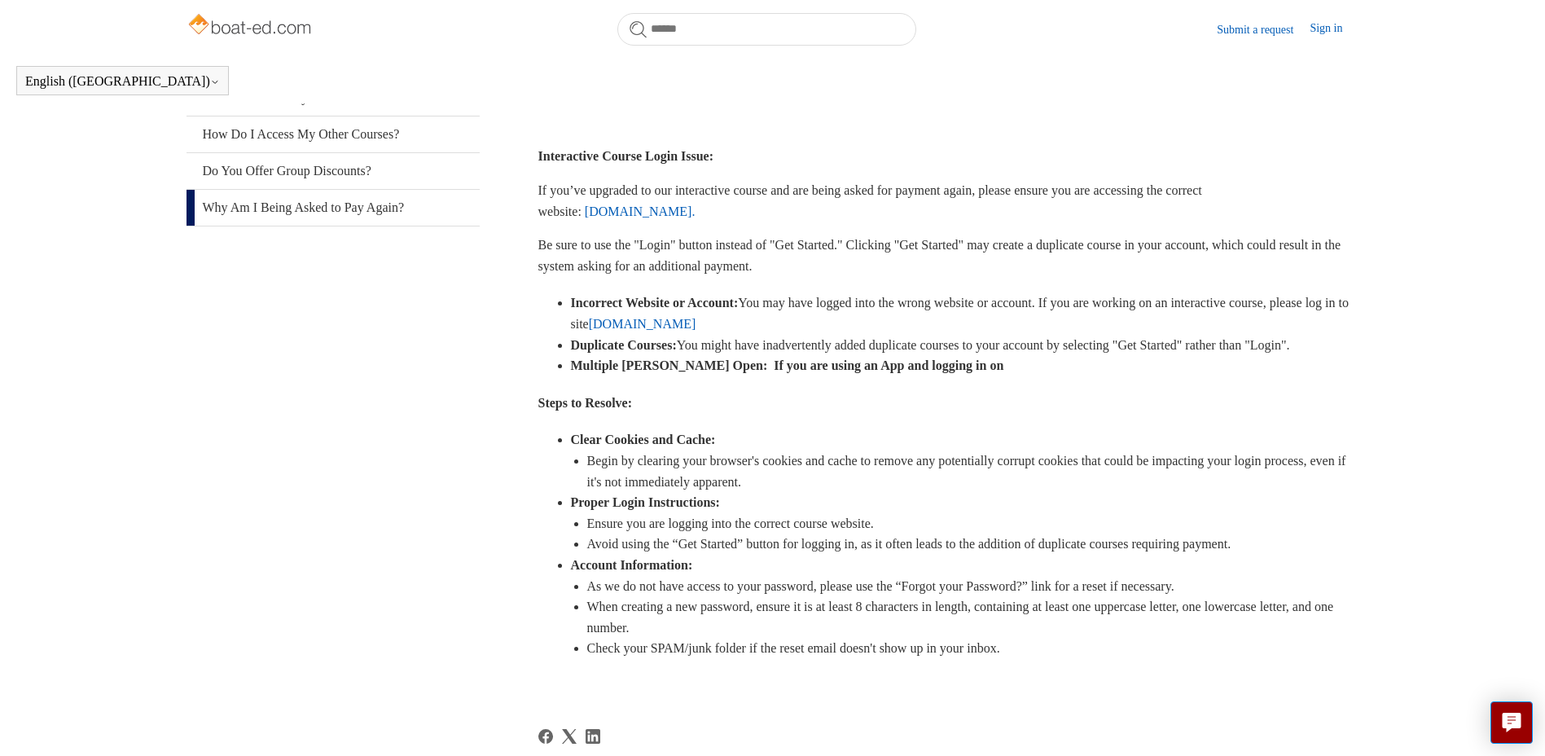
drag, startPoint x: 1120, startPoint y: 521, endPoint x: 1110, endPoint y: 480, distance: 42.1
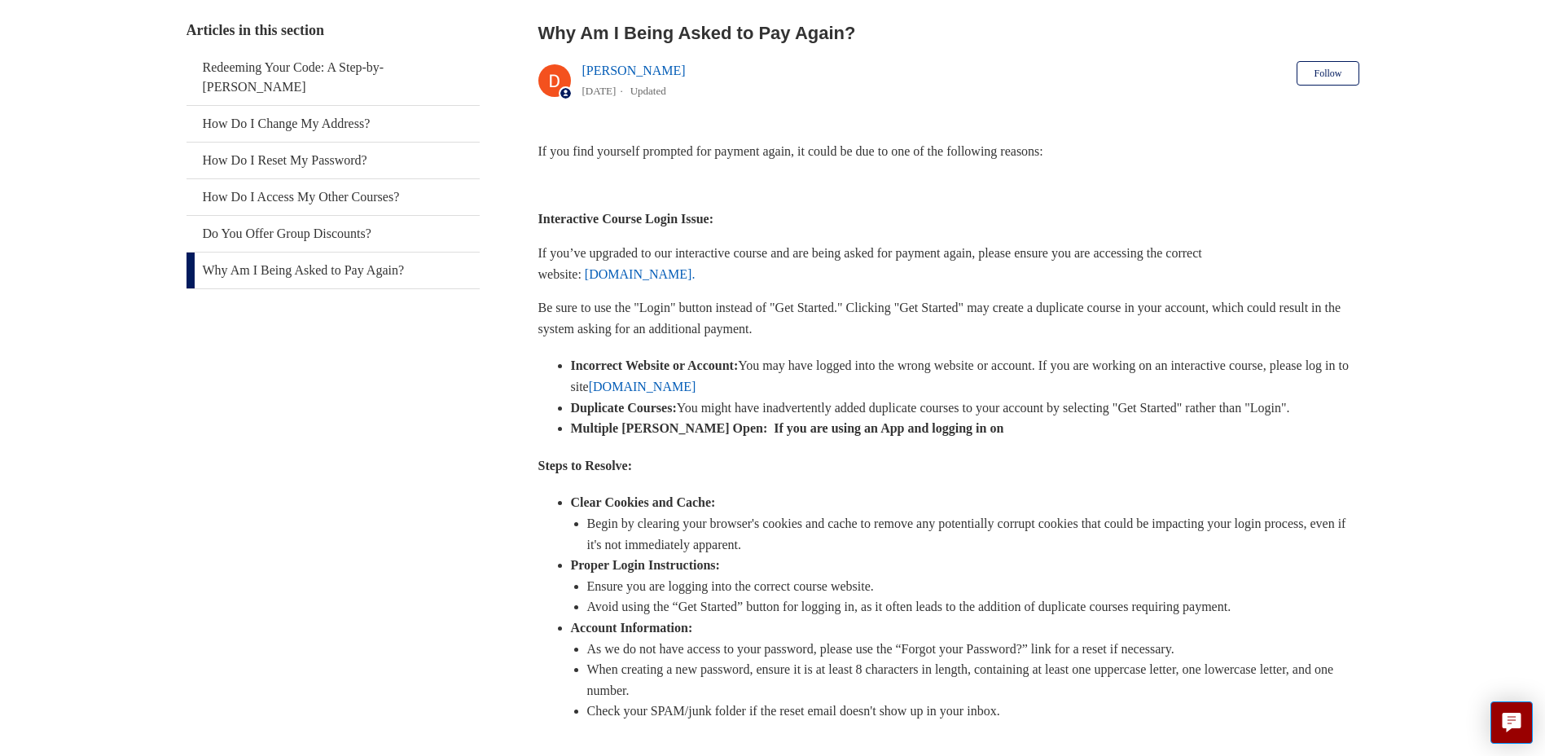
drag, startPoint x: 1069, startPoint y: 628, endPoint x: 1057, endPoint y: 580, distance: 49.4
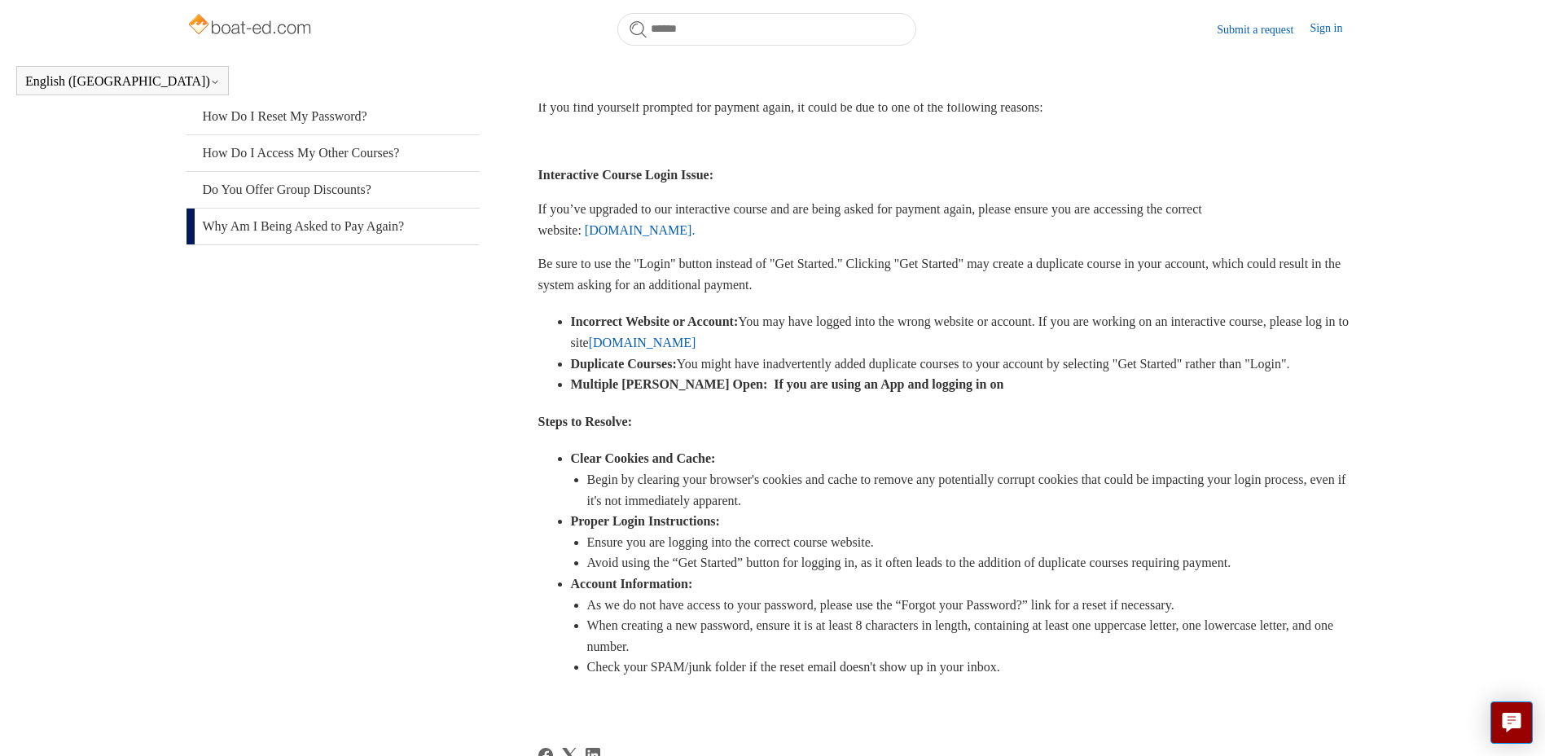
scroll to position [174, 0]
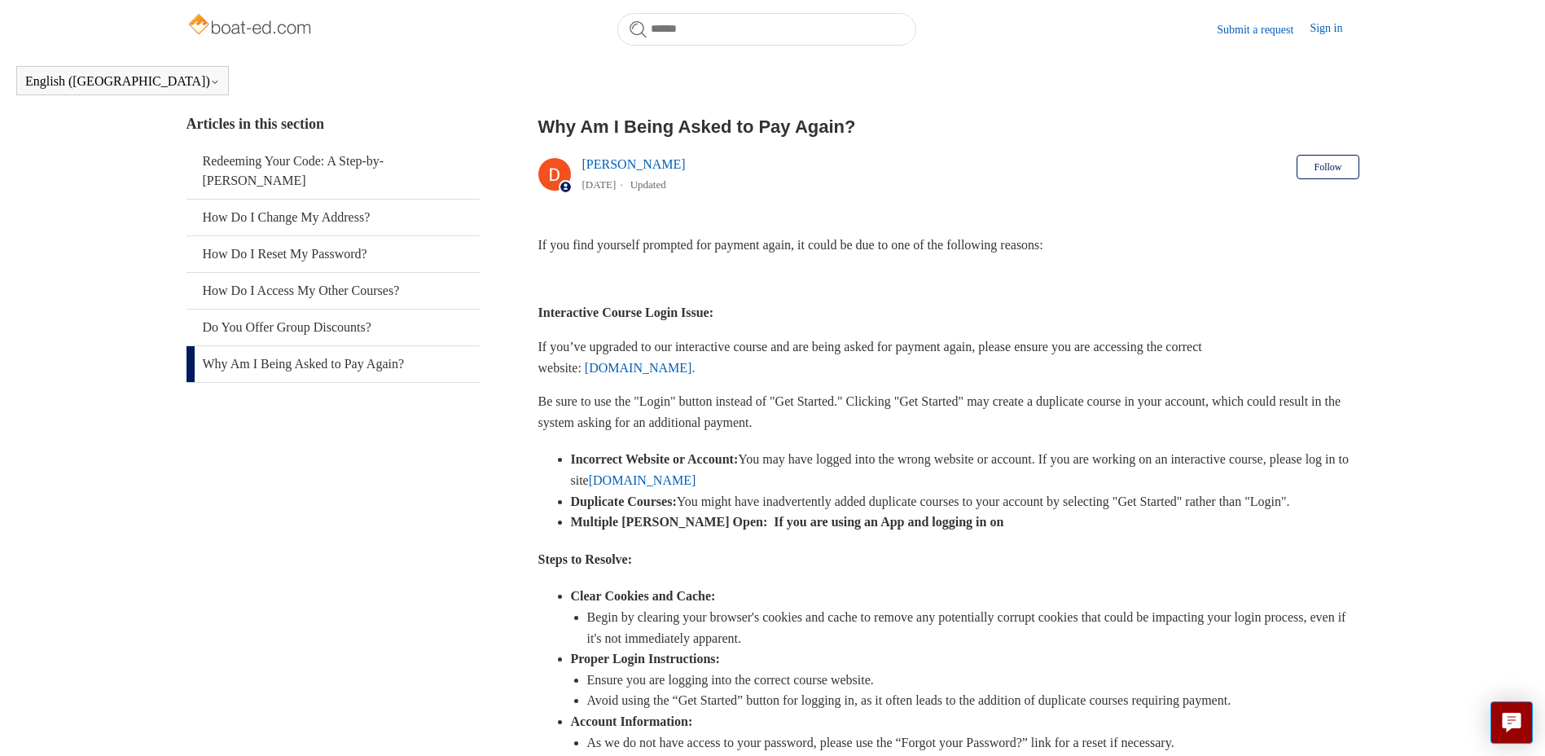
drag, startPoint x: 1042, startPoint y: 577, endPoint x: 1038, endPoint y: 451, distance: 125.5
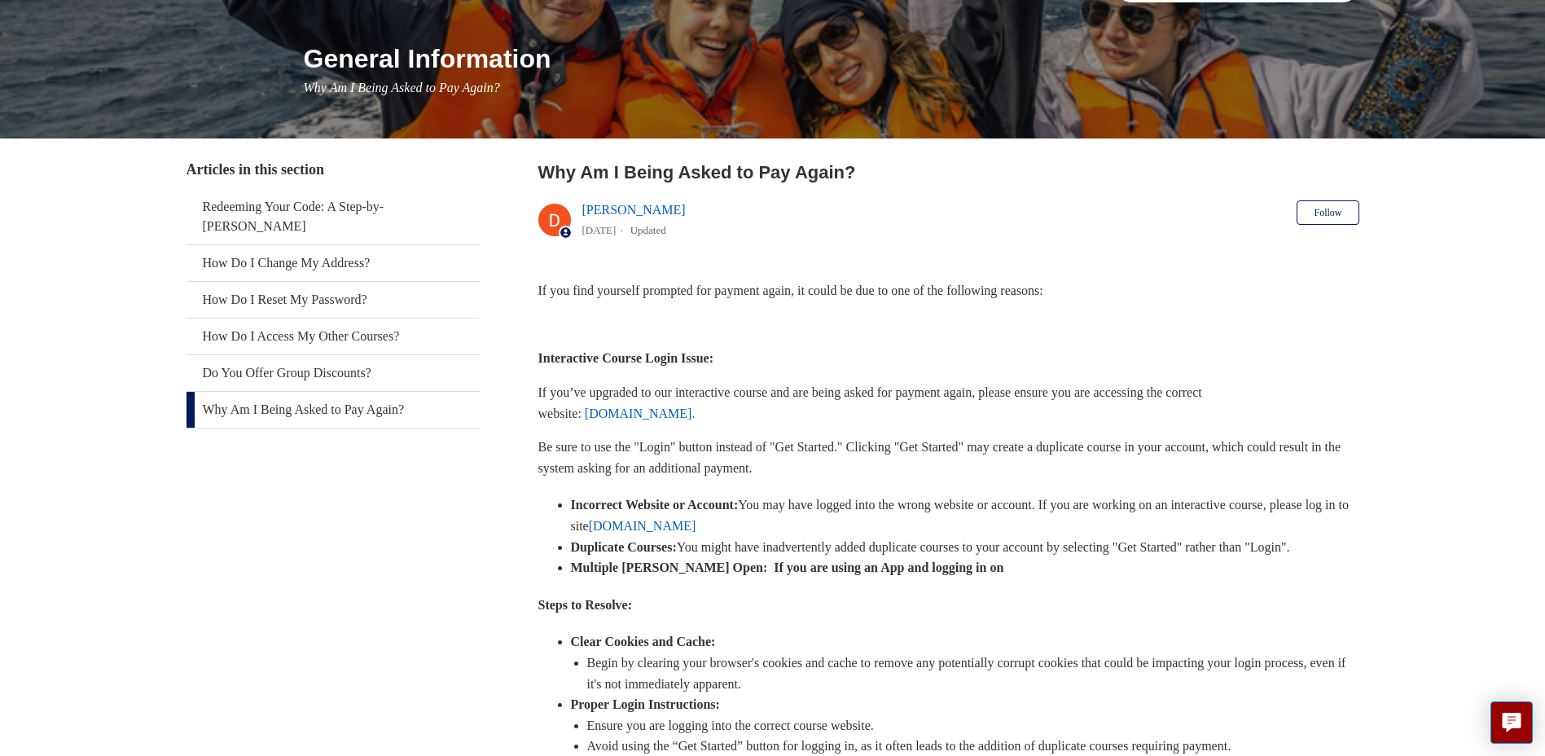
scroll to position [0, 0]
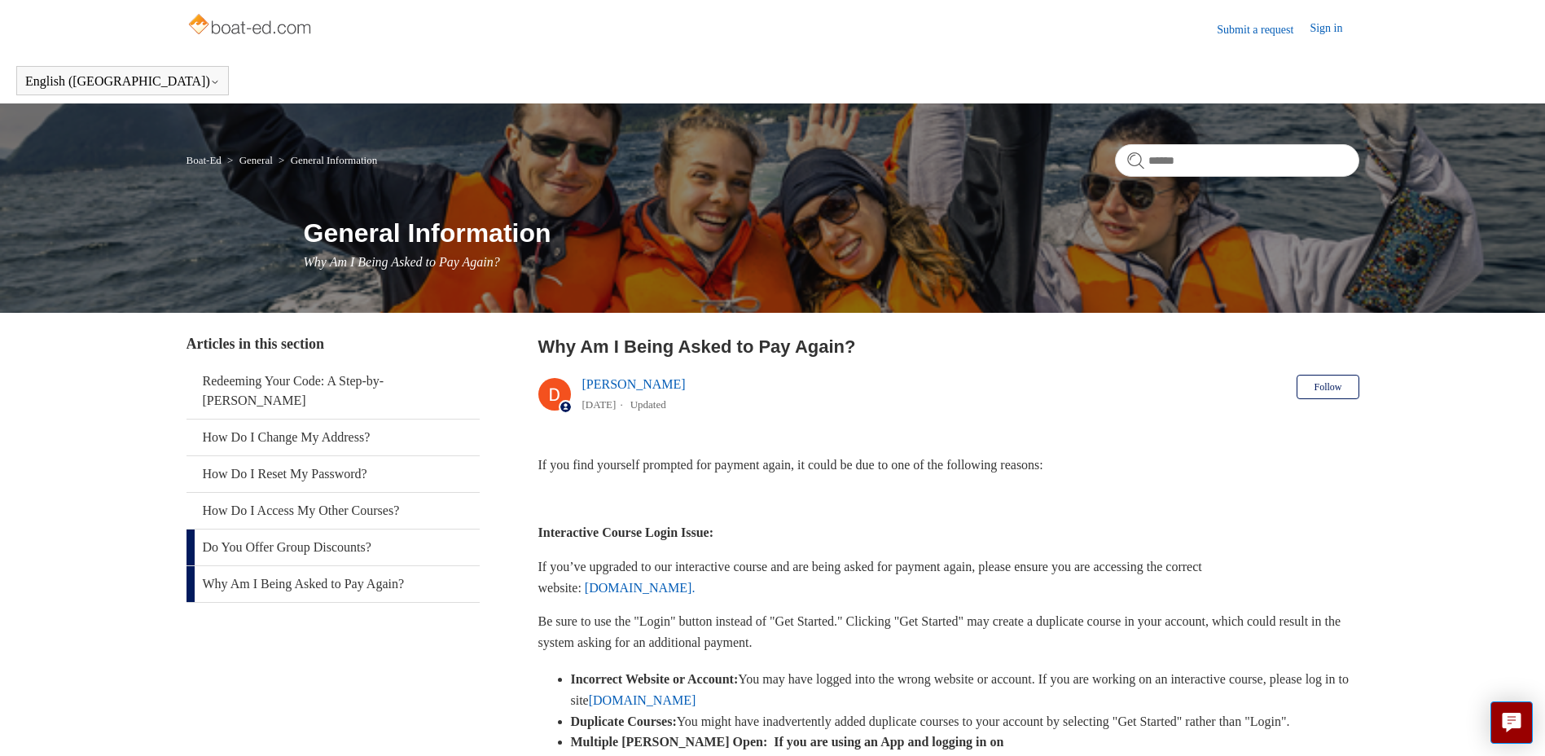
click at [366, 530] on link "Do You Offer Group Discounts?" at bounding box center [333, 548] width 293 height 36
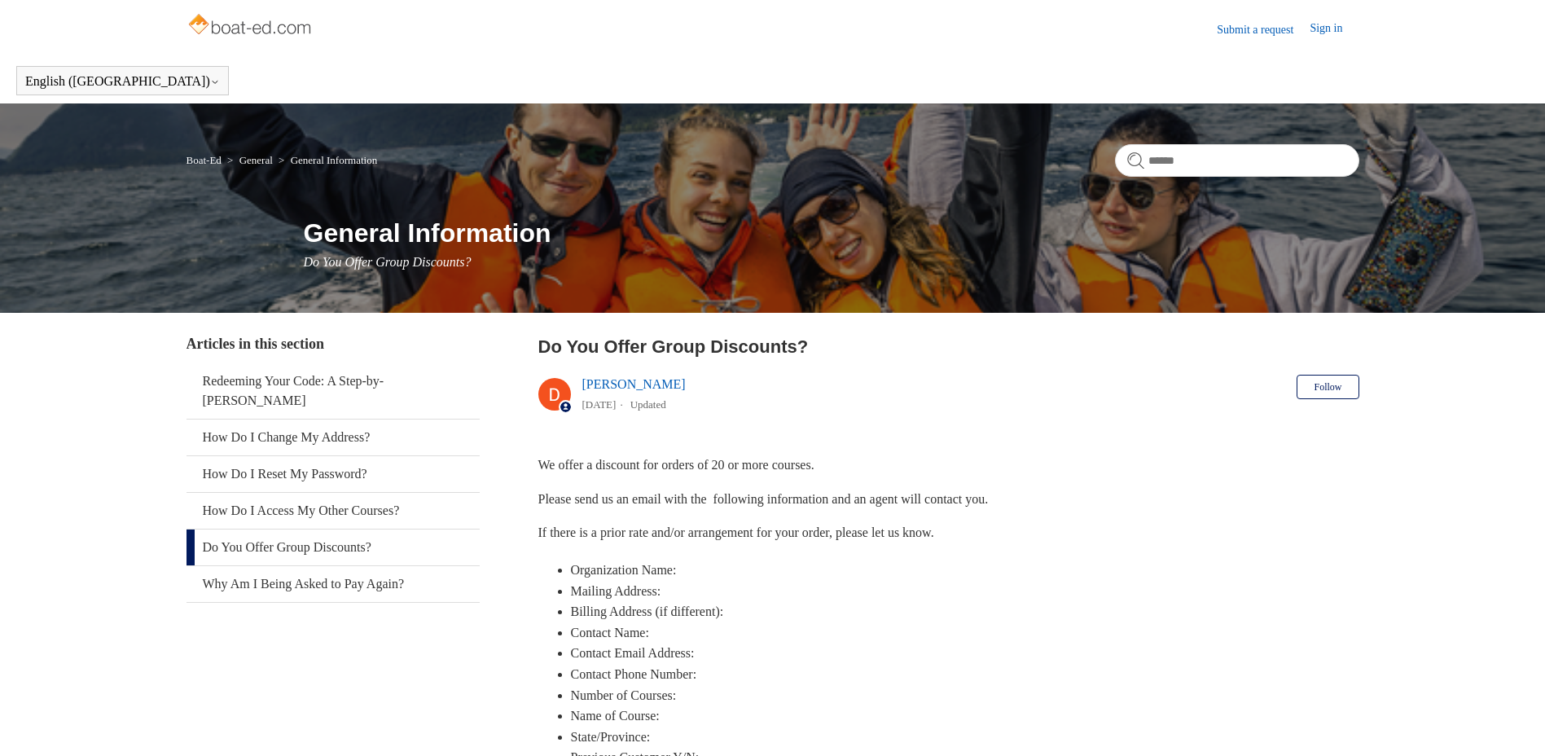
click at [411, 380] on link "Redeeming Your Code: A Step-by-[PERSON_NAME]" at bounding box center [333, 390] width 293 height 55
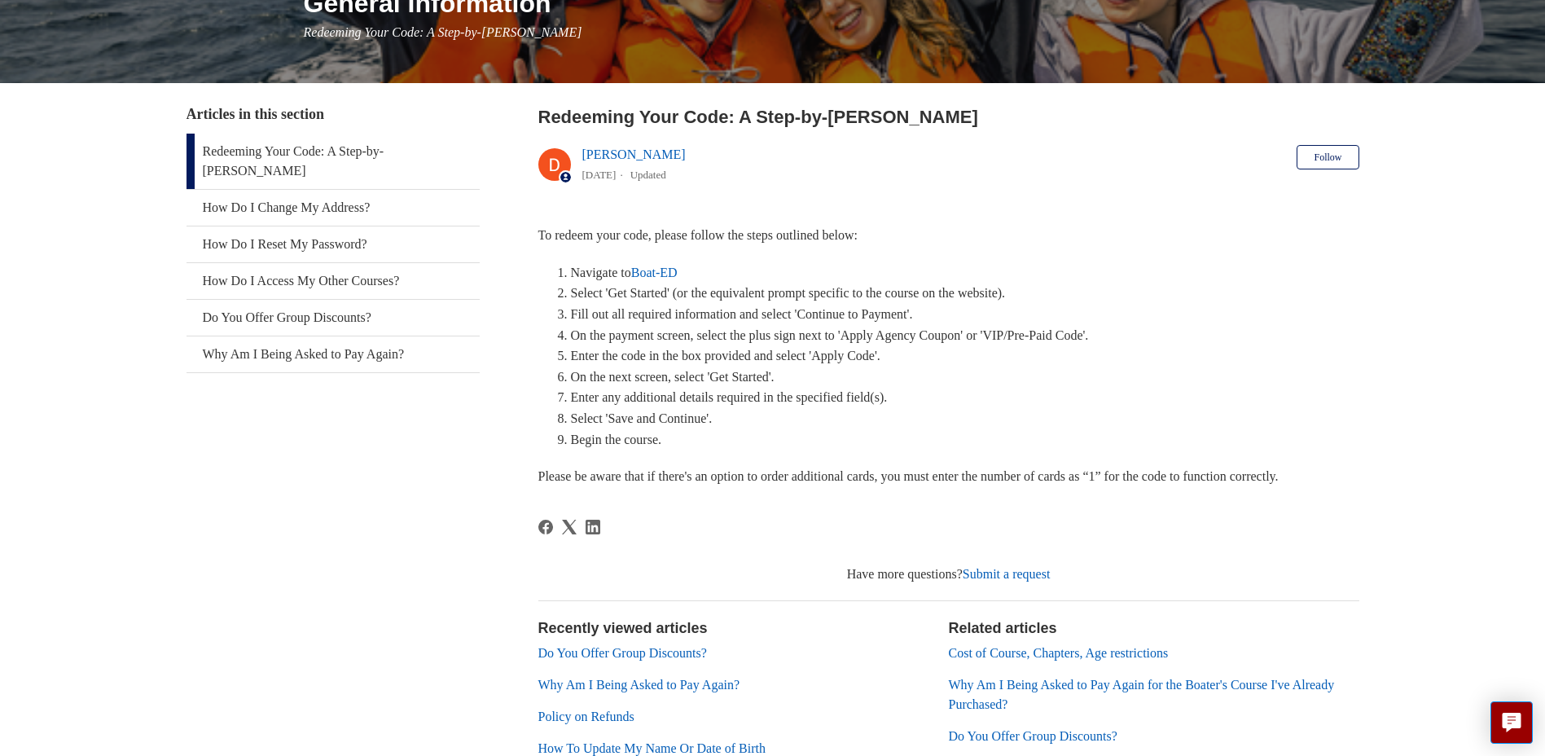
scroll to position [352, 0]
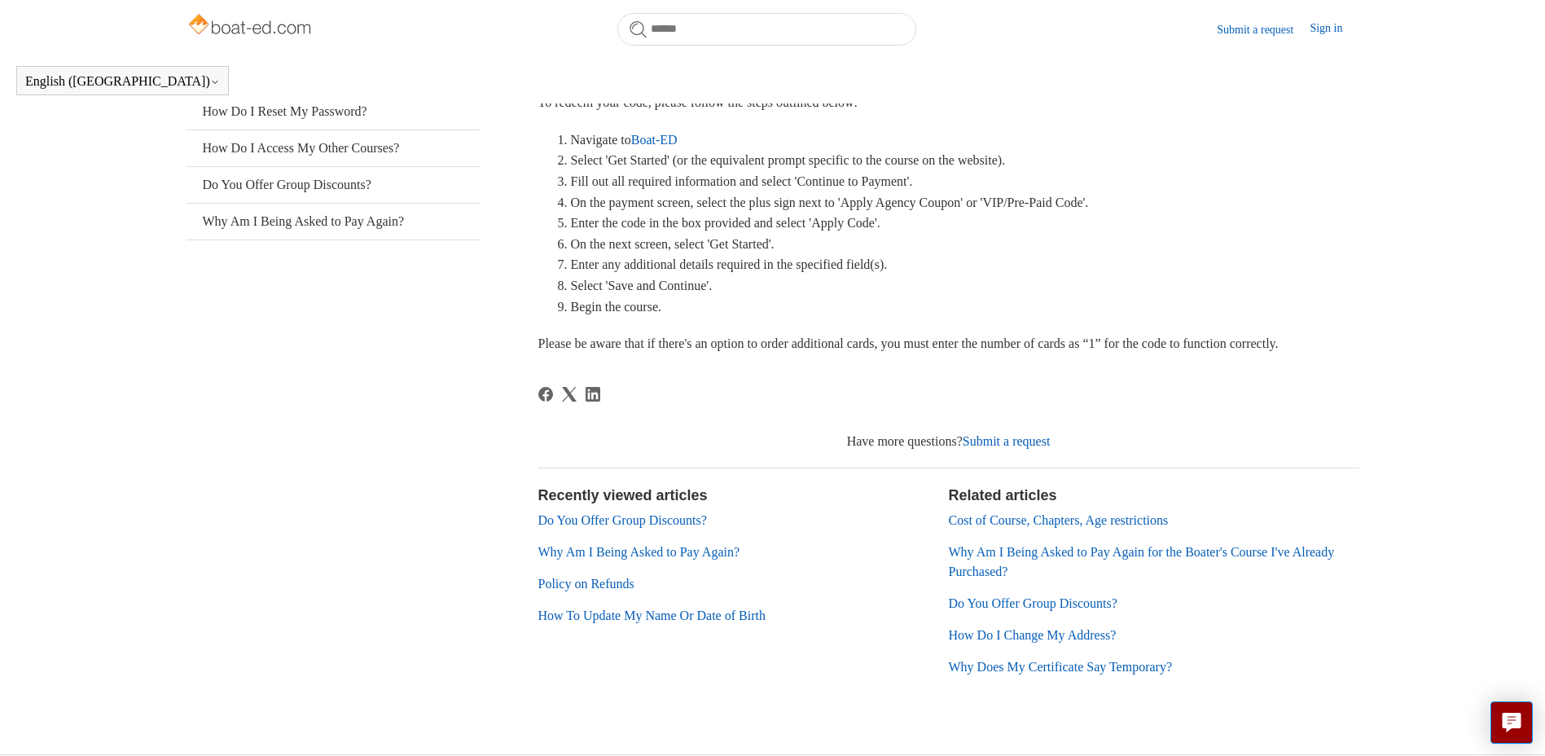
drag, startPoint x: 1001, startPoint y: 287, endPoint x: 963, endPoint y: 227, distance: 70.7
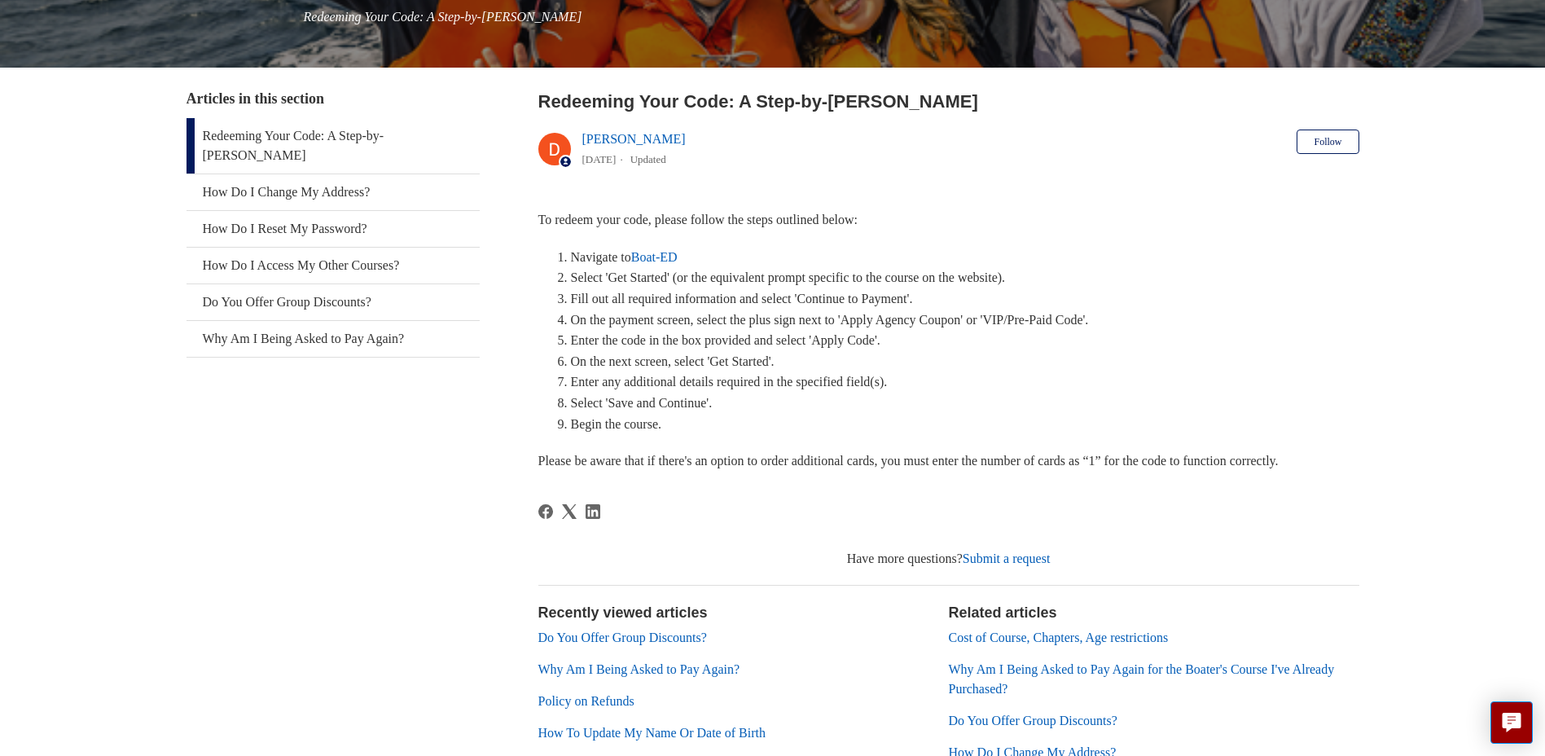
drag, startPoint x: 1054, startPoint y: 312, endPoint x: 984, endPoint y: 244, distance: 97.9
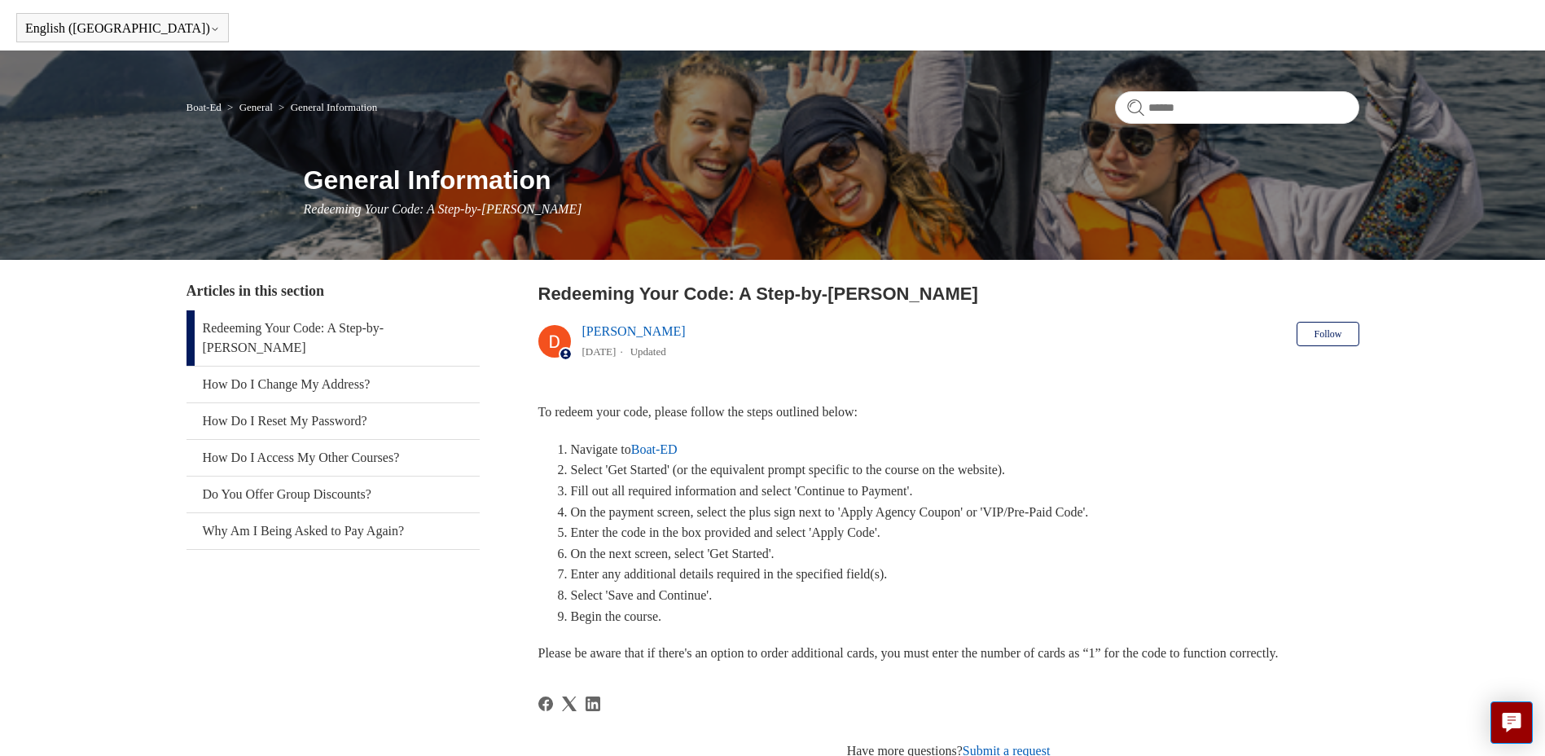
scroll to position [81, 0]
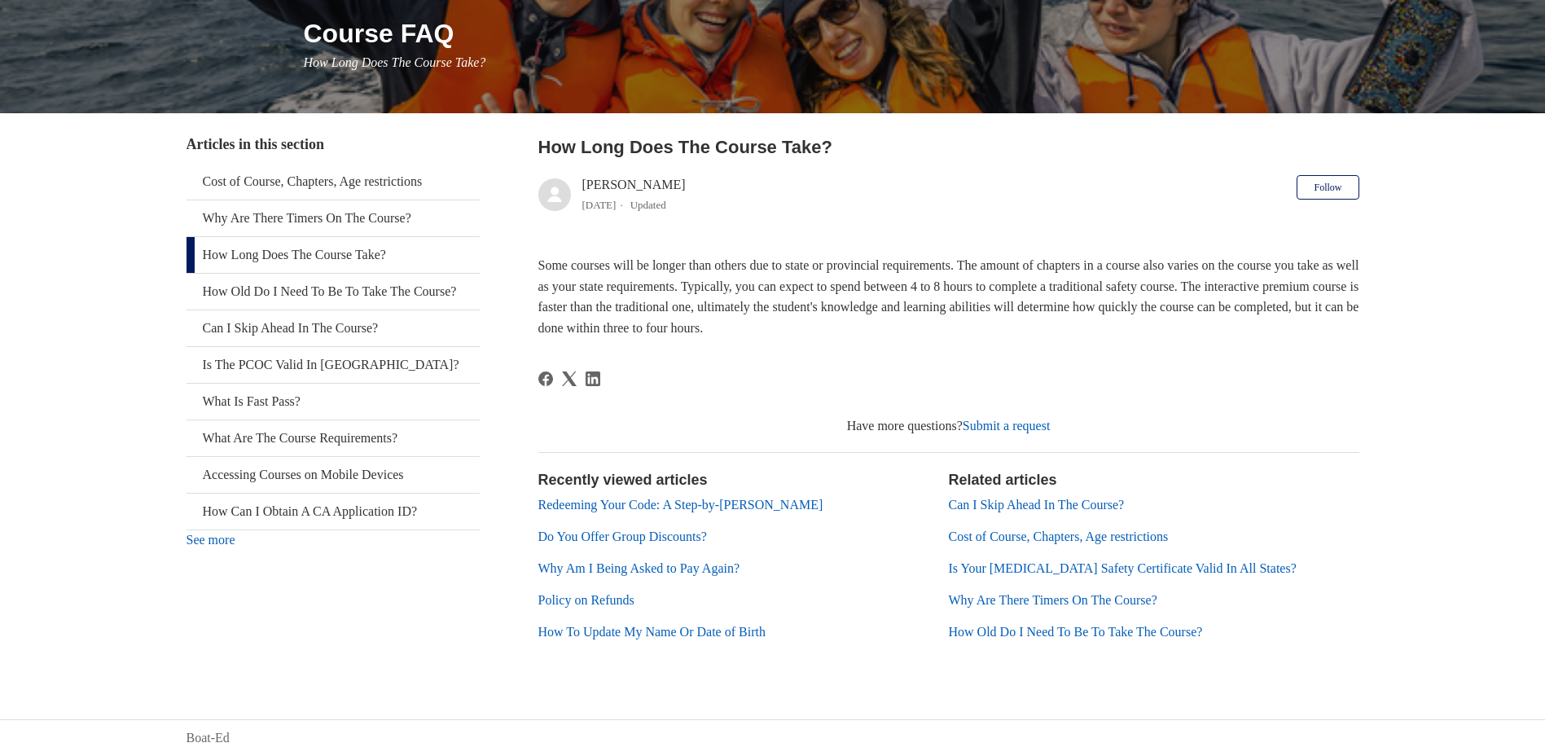
scroll to position [200, 0]
click at [1008, 421] on link "Submit a request" at bounding box center [1007, 426] width 88 height 14
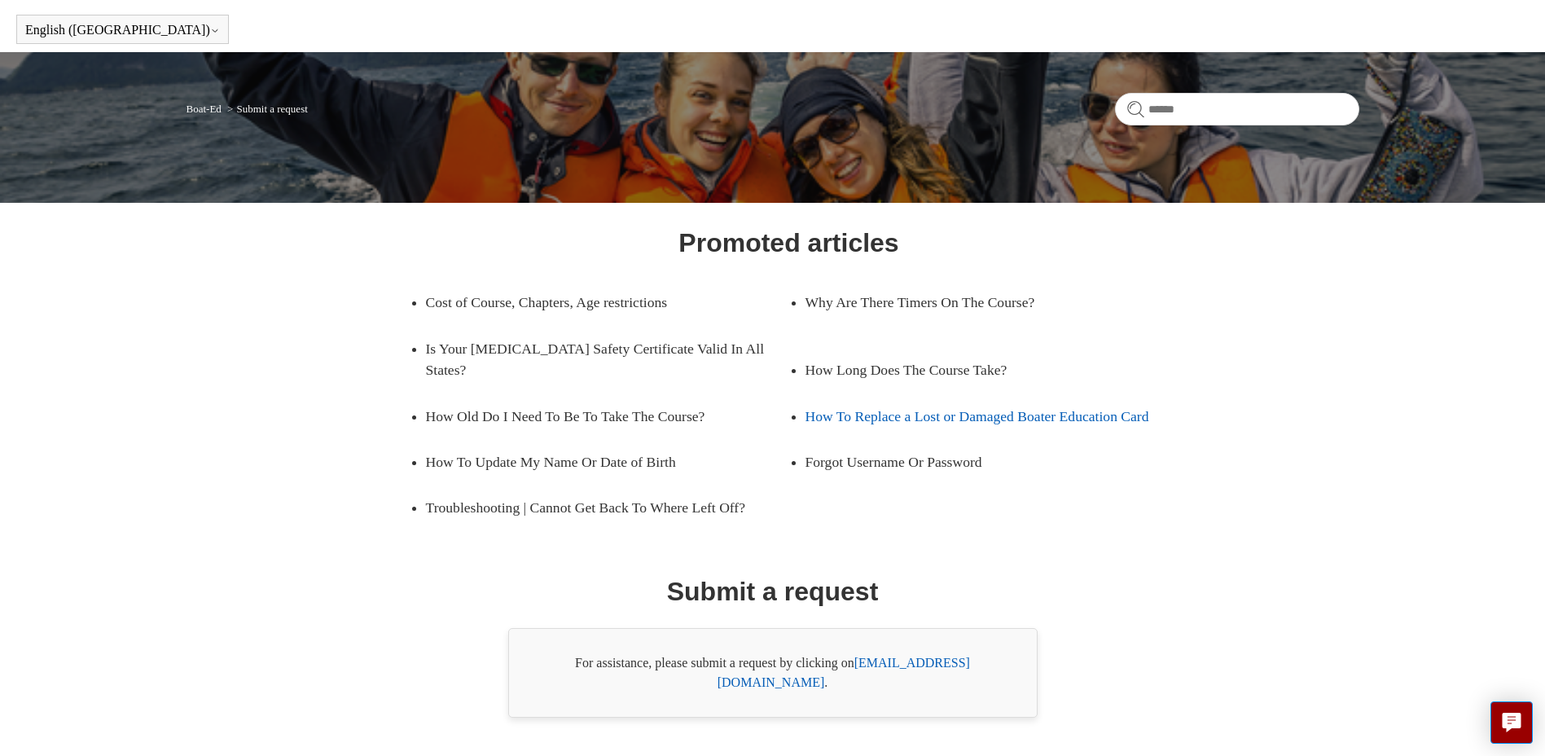
scroll to position [79, 0]
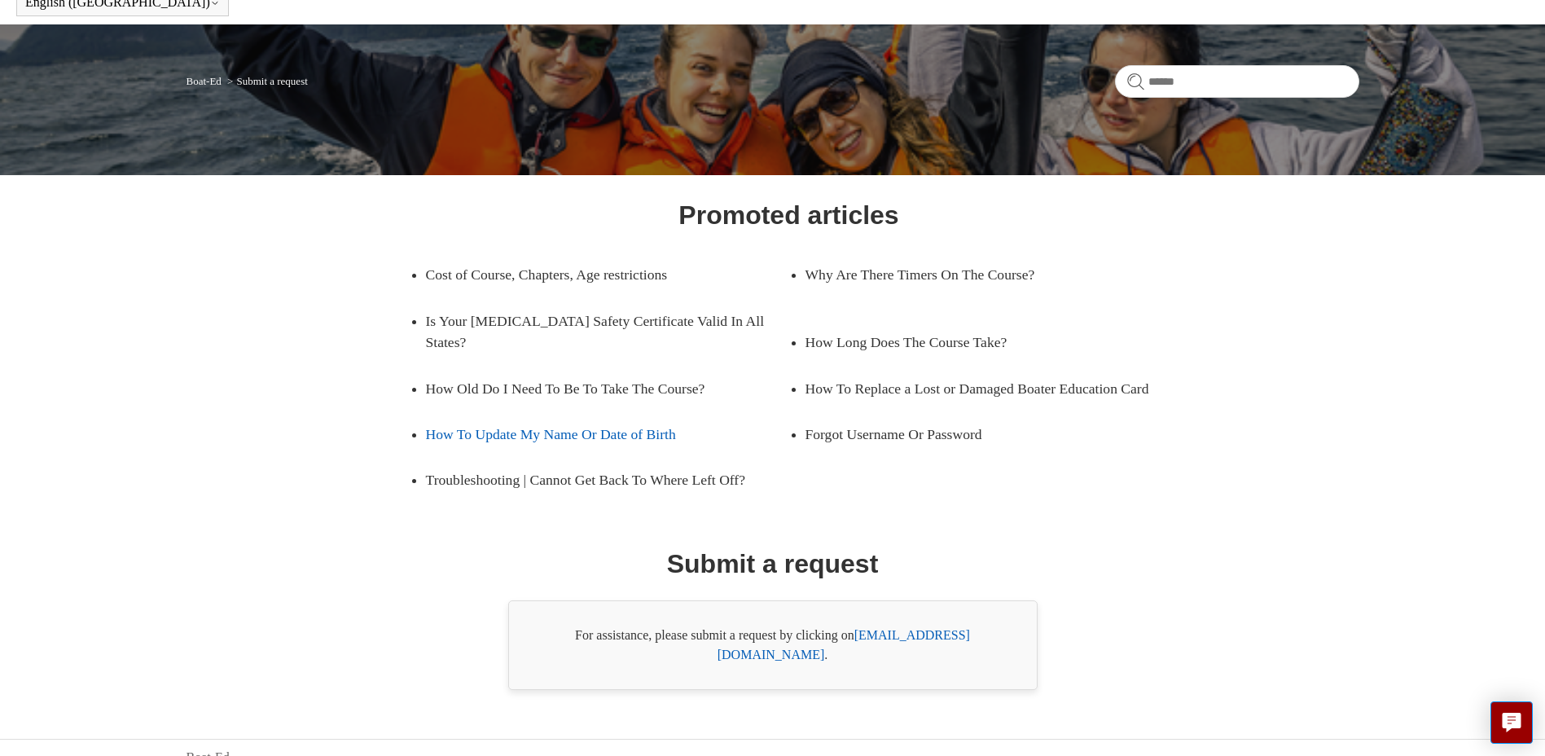
click at [597, 423] on link "How To Update My Name Or Date of Birth" at bounding box center [595, 434] width 339 height 46
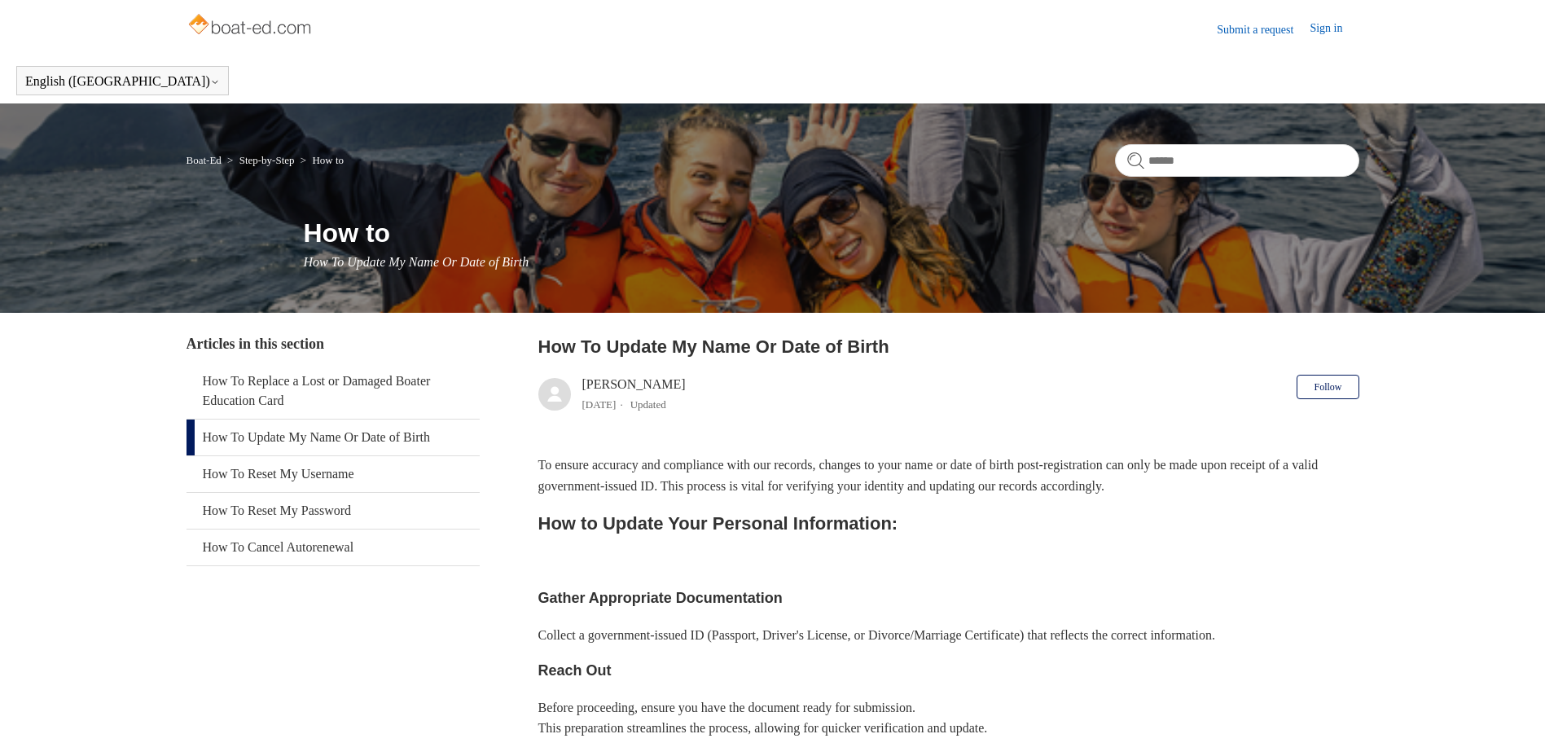
scroll to position [244, 0]
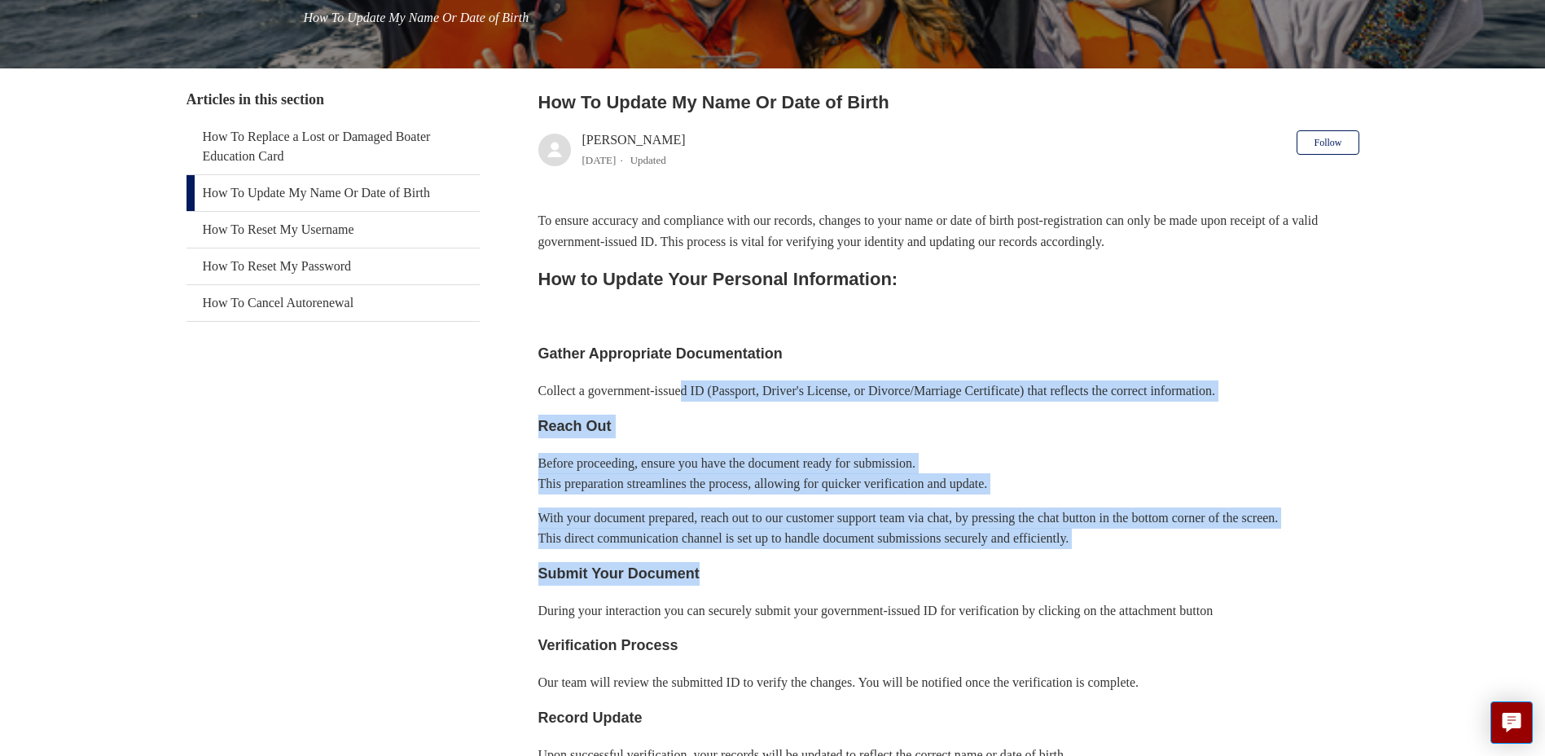
drag, startPoint x: 747, startPoint y: 420, endPoint x: 884, endPoint y: 581, distance: 210.9
click at [884, 581] on div "To ensure accuracy and compliance with our records, changes to your name or dat…" at bounding box center [949, 632] width 821 height 844
drag, startPoint x: 884, startPoint y: 581, endPoint x: 836, endPoint y: 575, distance: 48.4
click at [836, 575] on div "To ensure accuracy and compliance with our records, changes to your name or dat…" at bounding box center [949, 632] width 821 height 844
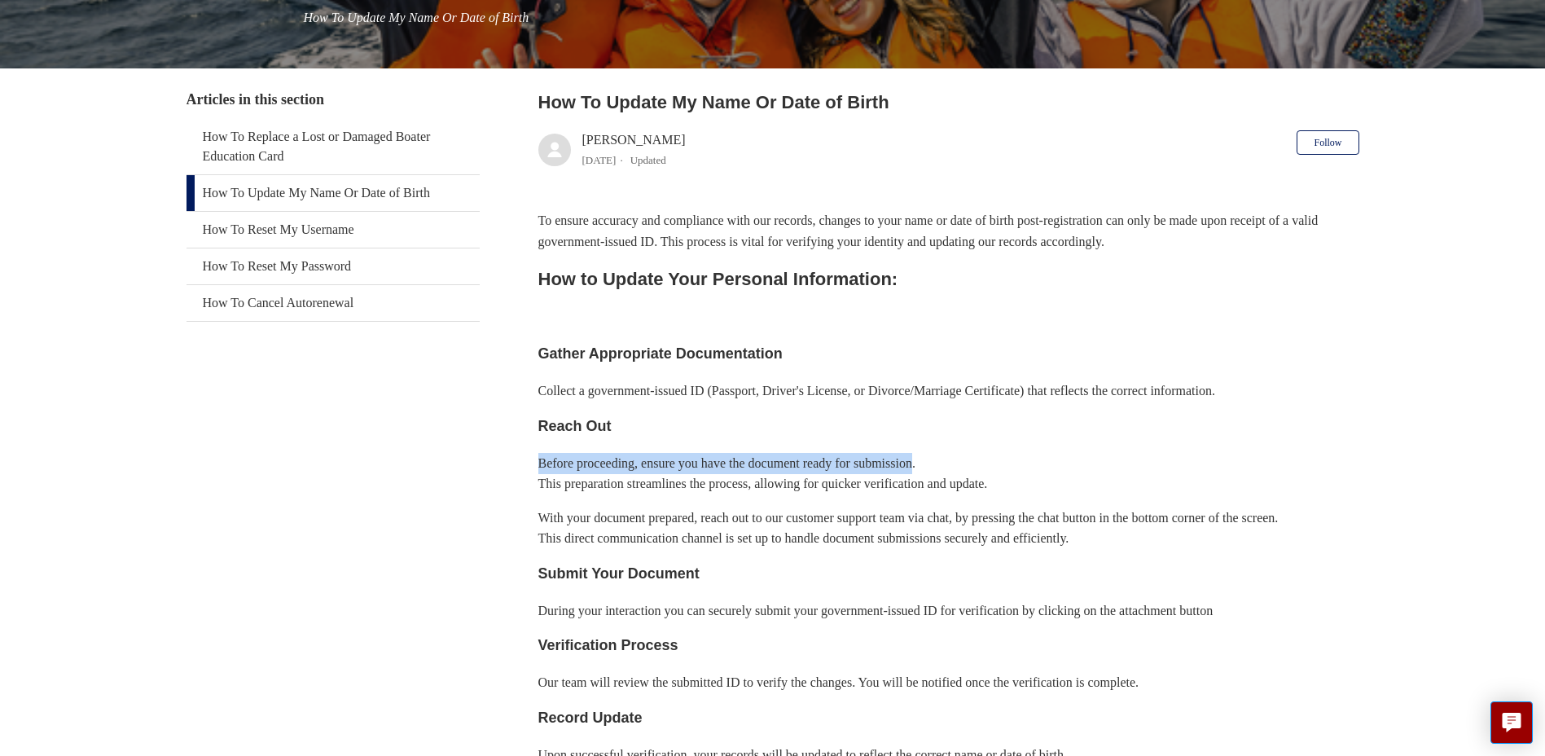
drag, startPoint x: 541, startPoint y: 466, endPoint x: 945, endPoint y: 468, distance: 404.1
click at [945, 468] on p "Before proceeding, ensure you have the document ready for submission. This prep…" at bounding box center [949, 474] width 821 height 42
drag, startPoint x: 945, startPoint y: 468, endPoint x: 816, endPoint y: 477, distance: 129.1
click at [909, 471] on p "Before proceeding, ensure you have the document ready for submission. This prep…" at bounding box center [949, 474] width 821 height 42
drag, startPoint x: 596, startPoint y: 485, endPoint x: 1114, endPoint y: 482, distance: 518.1
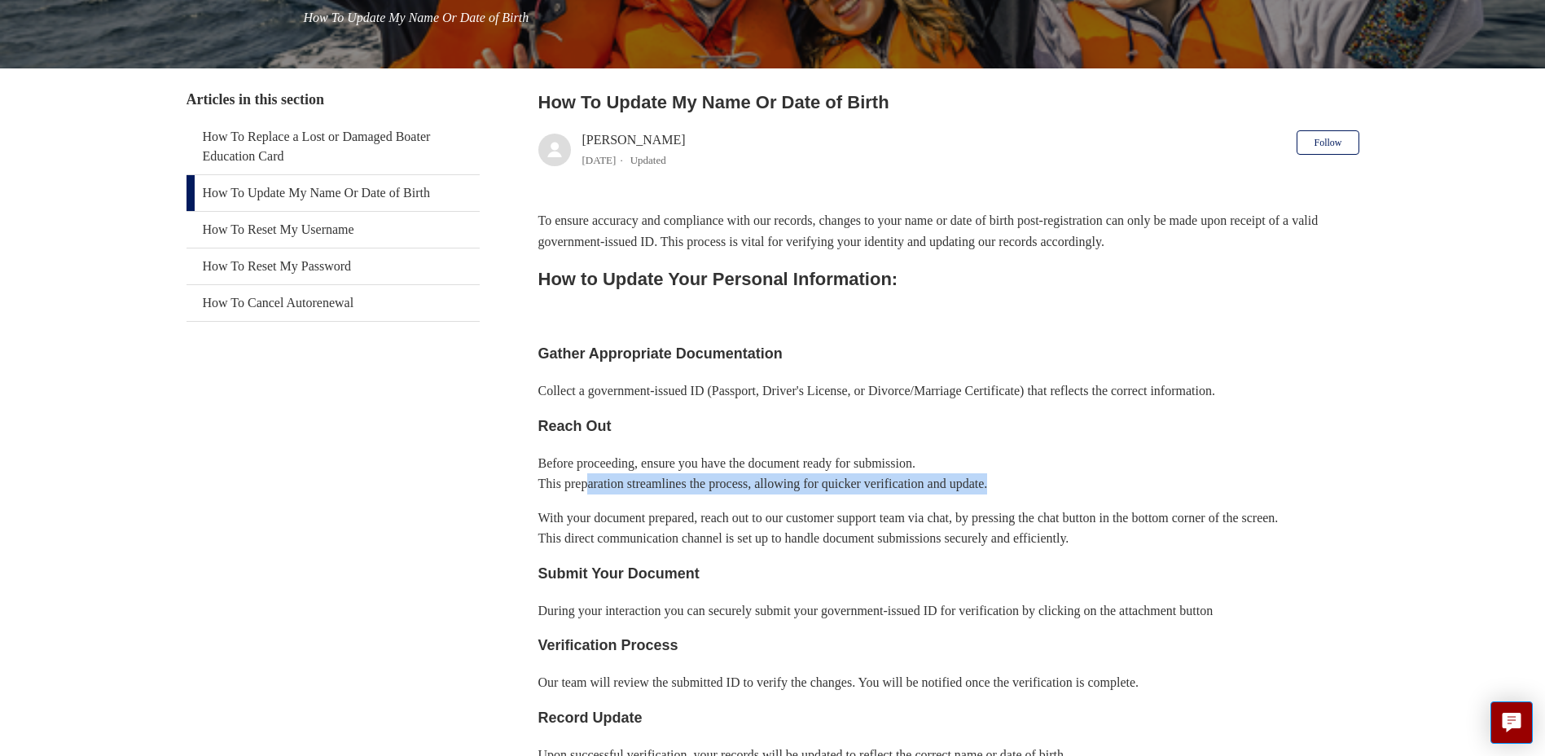
click at [1114, 482] on p "Before proceeding, ensure you have the document ready for submission. This prep…" at bounding box center [949, 474] width 821 height 42
drag, startPoint x: 1114, startPoint y: 482, endPoint x: 1041, endPoint y: 492, distance: 73.2
click at [1041, 492] on p "Before proceeding, ensure you have the document ready for submission. This prep…" at bounding box center [949, 474] width 821 height 42
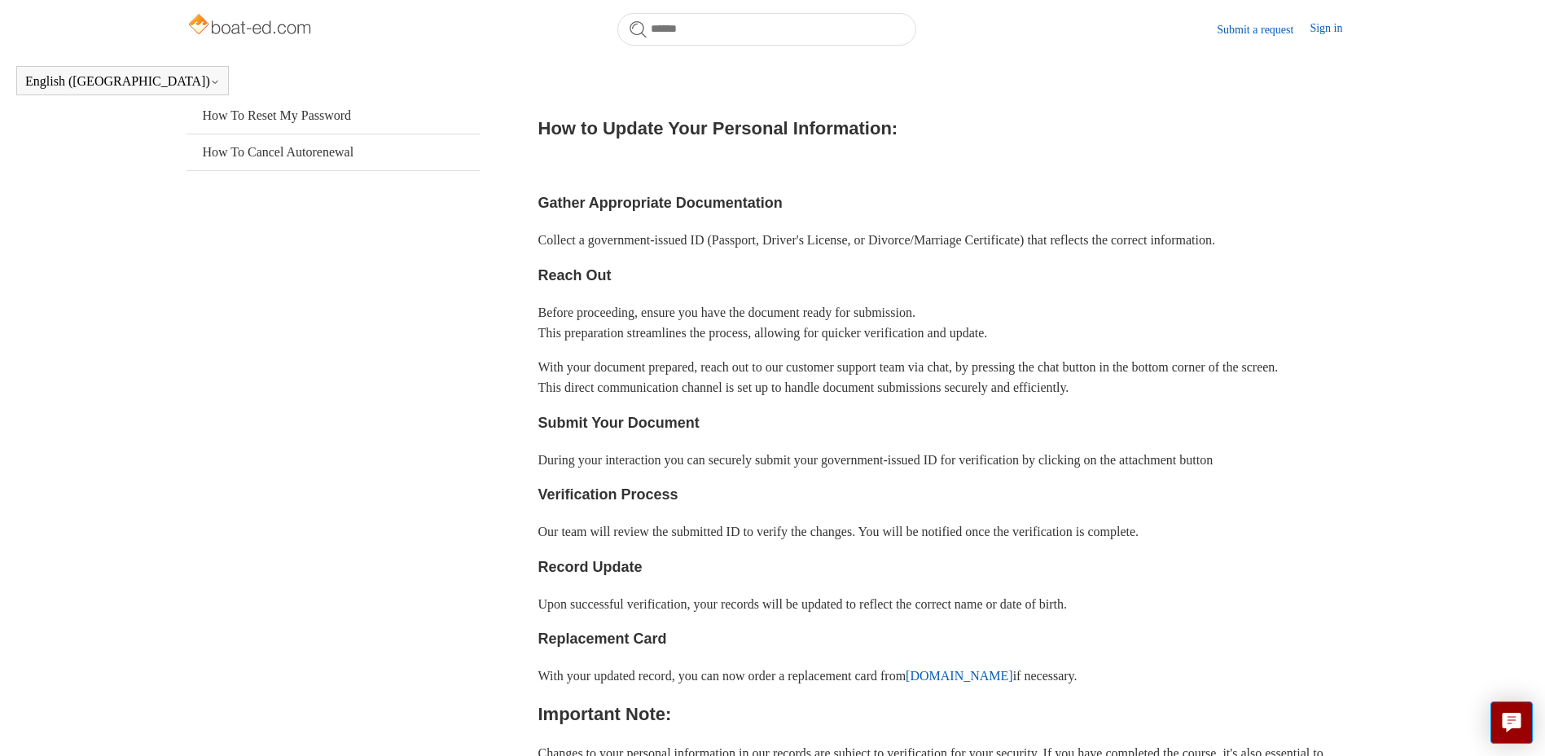
scroll to position [362, 0]
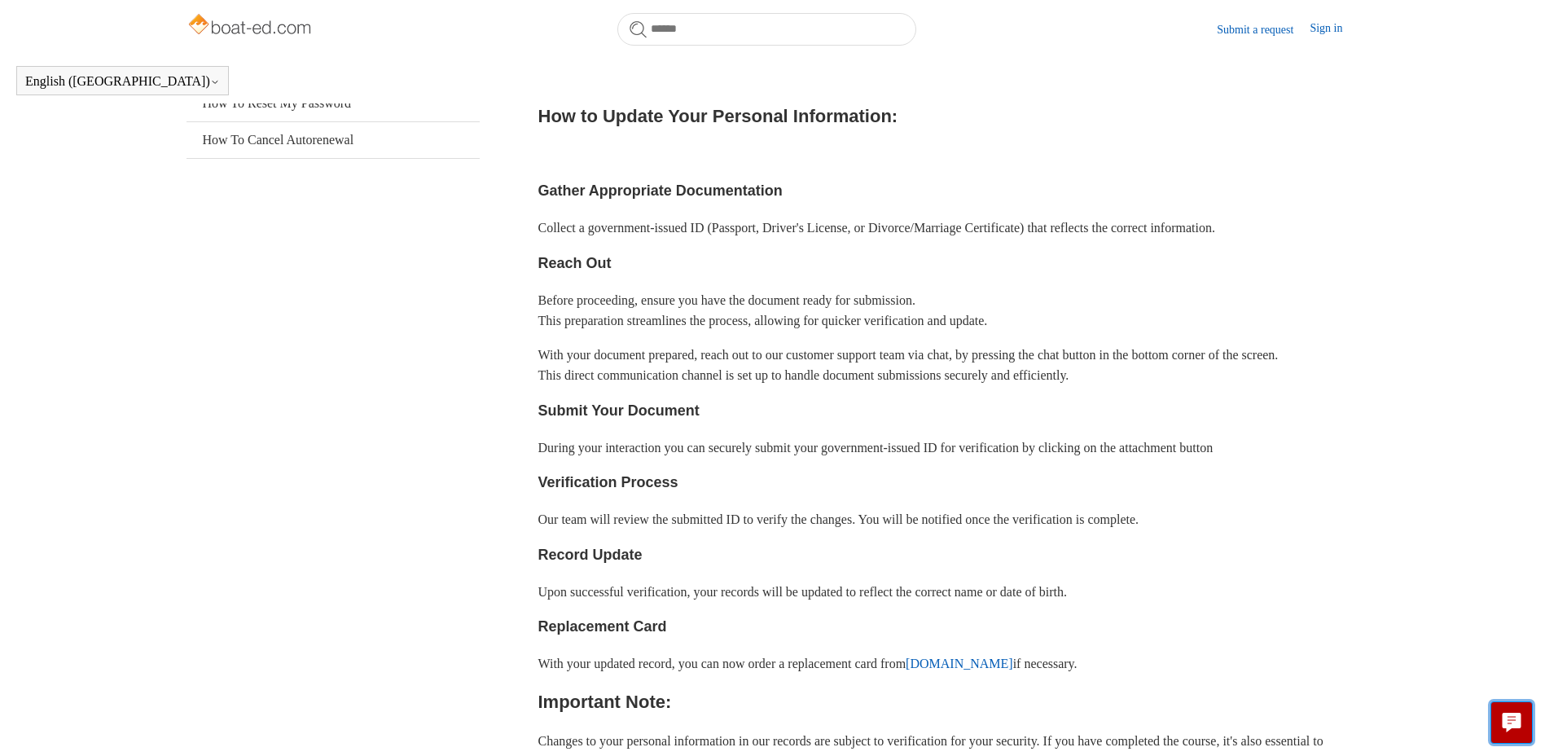
click at [1500, 721] on button "Live chat" at bounding box center [1512, 722] width 42 height 42
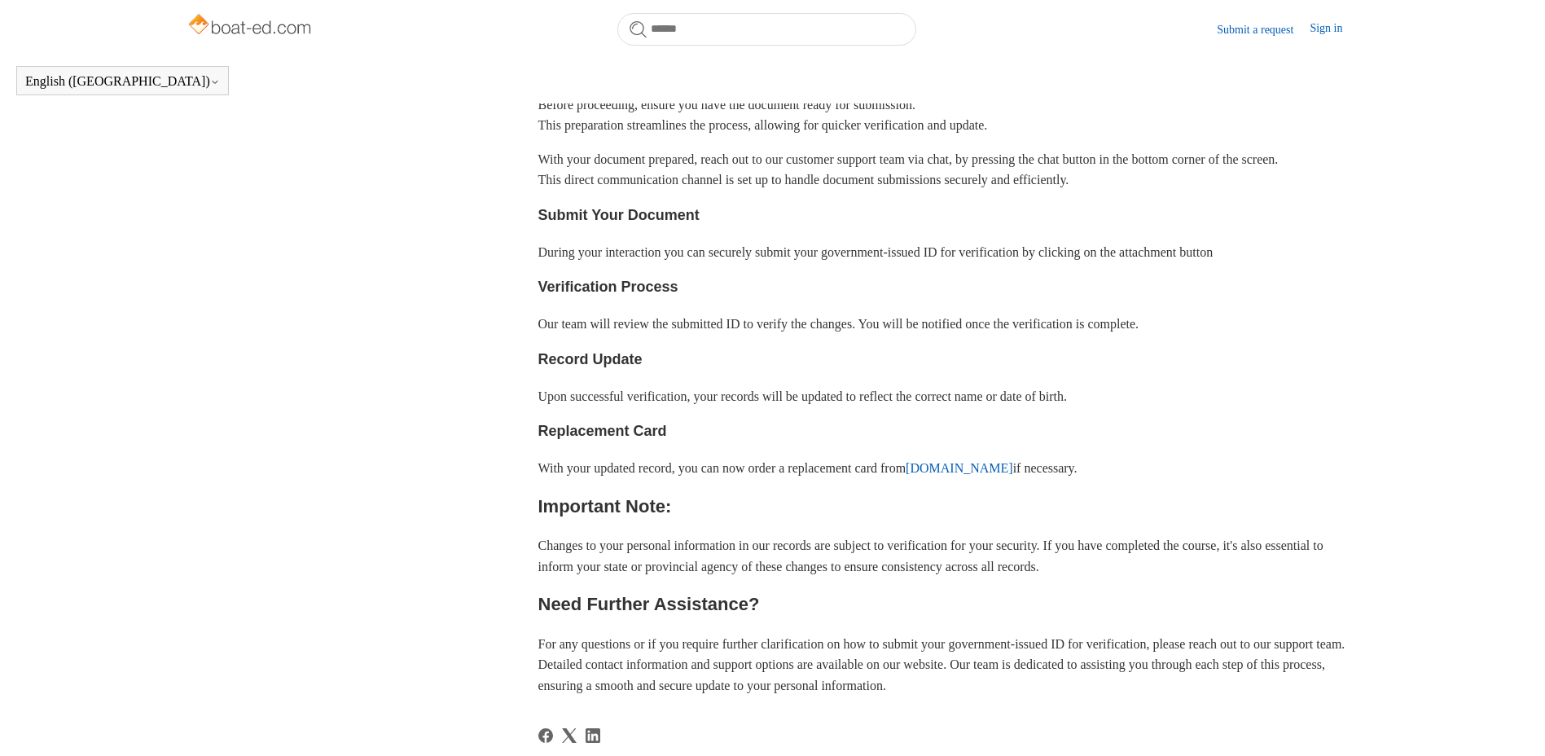
scroll to position [606, 0]
